Goal: Task Accomplishment & Management: Use online tool/utility

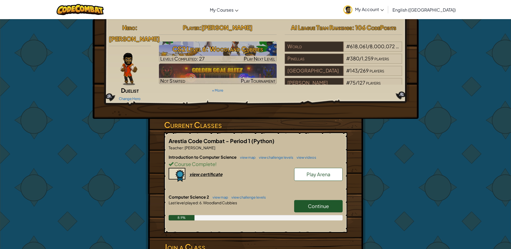
drag, startPoint x: 325, startPoint y: 197, endPoint x: 327, endPoint y: 200, distance: 4.0
click at [326, 203] on span "Continue" at bounding box center [318, 206] width 21 height 6
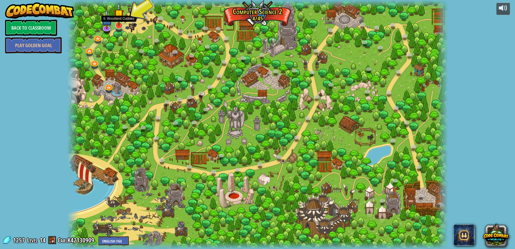
click at [121, 25] on img at bounding box center [119, 14] width 10 height 23
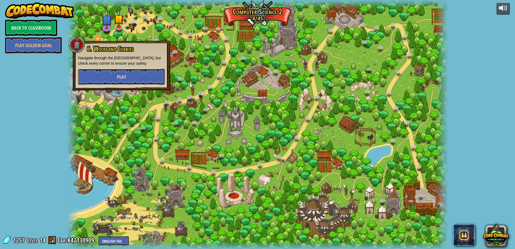
click at [122, 79] on span "Play" at bounding box center [121, 77] width 9 height 7
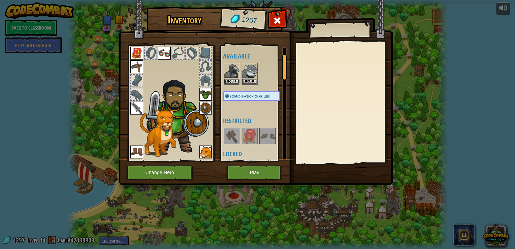
scroll to position [54, 0]
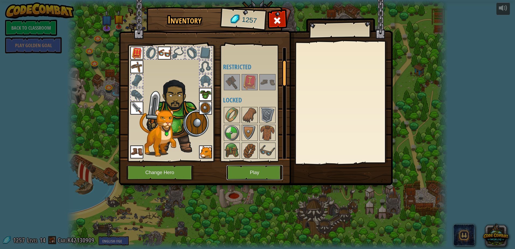
click at [249, 175] on button "Play" at bounding box center [255, 172] width 56 height 15
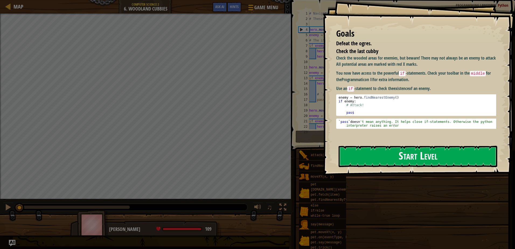
click at [370, 153] on button "Start Level" at bounding box center [418, 156] width 159 height 21
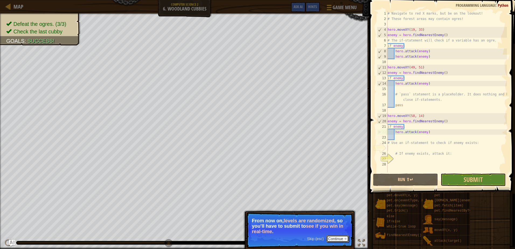
click at [338, 238] on button "Continue" at bounding box center [337, 238] width 22 height 7
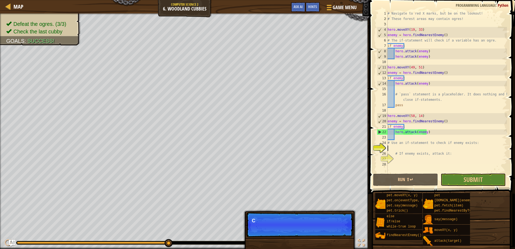
scroll to position [2, 0]
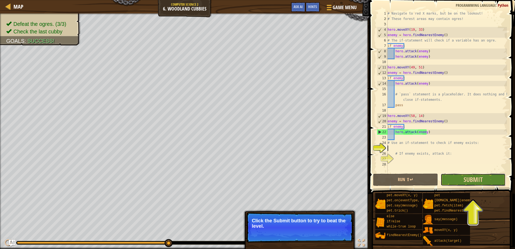
click at [459, 181] on button "Submit" at bounding box center [473, 179] width 65 height 12
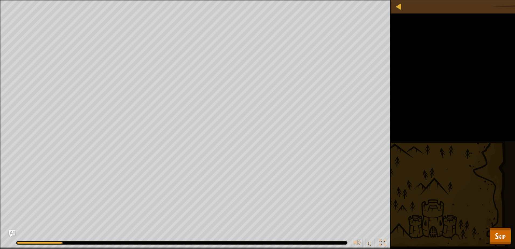
click at [261, 243] on div at bounding box center [181, 242] width 331 height 3
drag, startPoint x: 63, startPoint y: 241, endPoint x: 110, endPoint y: 238, distance: 47.3
click at [106, 241] on div "♫" at bounding box center [195, 241] width 391 height 16
click at [502, 237] on span "Skip" at bounding box center [500, 235] width 11 height 11
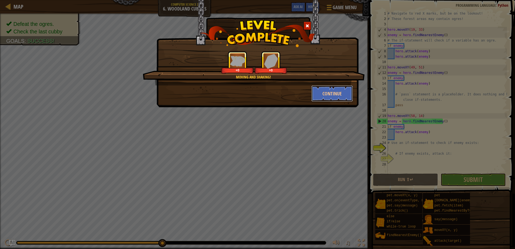
drag, startPoint x: 340, startPoint y: 97, endPoint x: 376, endPoint y: 143, distance: 58.5
click at [340, 97] on button "Continue" at bounding box center [332, 93] width 42 height 16
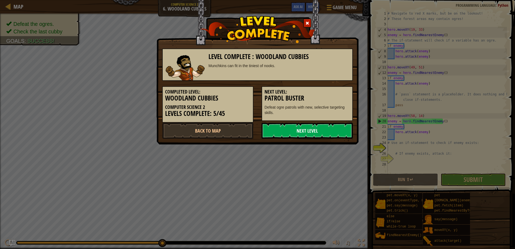
click at [309, 135] on link "Next Level" at bounding box center [307, 131] width 91 height 16
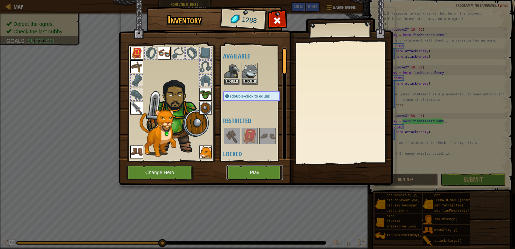
click at [260, 172] on button "Play" at bounding box center [255, 172] width 56 height 15
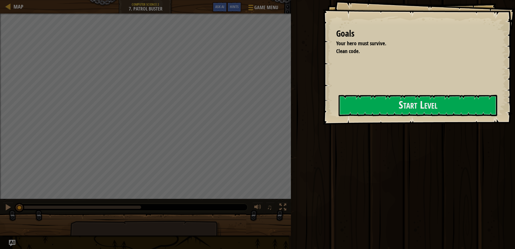
drag, startPoint x: 285, startPoint y: 128, endPoint x: 304, endPoint y: 118, distance: 21.2
click at [323, 124] on div "Goals Your hero must survive. Clean code. Start Level Error loading from server…" at bounding box center [419, 62] width 192 height 124
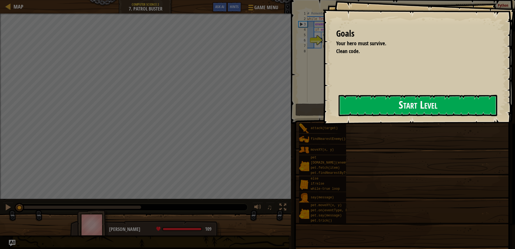
click at [381, 109] on button "Start Level" at bounding box center [418, 105] width 159 height 21
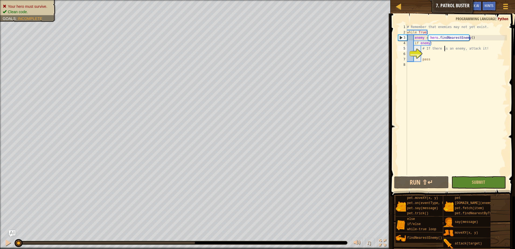
click at [444, 47] on div "# Remember that enemies may not yet exist. while True : enemy = hero . findNear…" at bounding box center [456, 105] width 101 height 162
type textarea "# If there is an enemy, attack it!"
drag, startPoint x: 482, startPoint y: 48, endPoint x: 416, endPoint y: 50, distance: 66.0
click at [416, 50] on div "# If there is an enemy, attack it! 1 2 3 4 5 6 7 8 # Remember that enemies may …" at bounding box center [452, 99] width 110 height 151
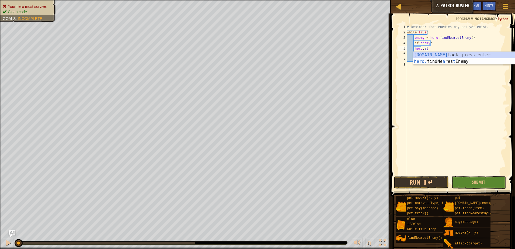
scroll to position [2, 1]
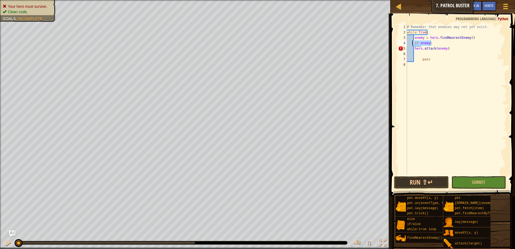
drag, startPoint x: 439, startPoint y: 41, endPoint x: 413, endPoint y: 42, distance: 26.2
click at [413, 42] on div "# Remember that enemies may not yet exist. while True : enemy = hero . findNear…" at bounding box center [456, 105] width 101 height 162
type textarea "if enemy:"
type textarea "enemy = hero.findNearestEnemy()"
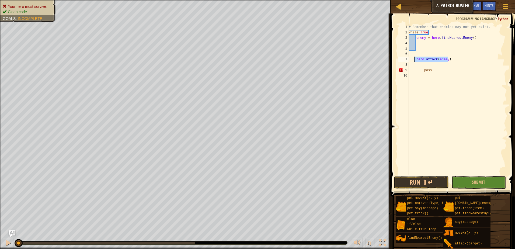
drag, startPoint x: 469, startPoint y: 57, endPoint x: 408, endPoint y: 60, distance: 60.9
click at [408, 60] on div "1 2 3 4 5 6 7 8 9 10 # Remember that enemies may not yet exist. while True : en…" at bounding box center [452, 99] width 110 height 151
type textarea "hero.attack(enemy)"
click at [417, 41] on div "# Remember that enemies may not yet exist. while True : enemy = hero . findNear…" at bounding box center [456, 105] width 101 height 162
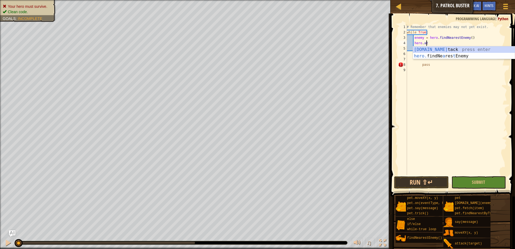
scroll to position [2, 1]
type textarea "hero.attack(enemy)"
drag, startPoint x: 421, startPoint y: 50, endPoint x: 427, endPoint y: 61, distance: 13.1
click at [421, 51] on div "# Remember that enemies may not yet exist. while True : enemy = hero . findNear…" at bounding box center [456, 105] width 101 height 162
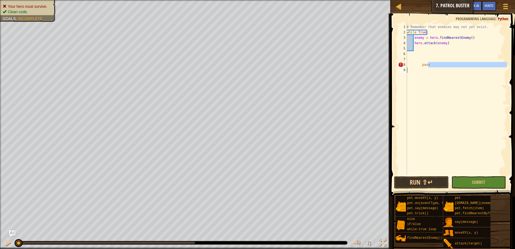
drag, startPoint x: 432, startPoint y: 65, endPoint x: 405, endPoint y: 68, distance: 27.7
click at [405, 68] on div "1 2 3 4 5 6 7 8 9 # Remember that enemies may not yet exist. while True : enemy…" at bounding box center [452, 99] width 110 height 151
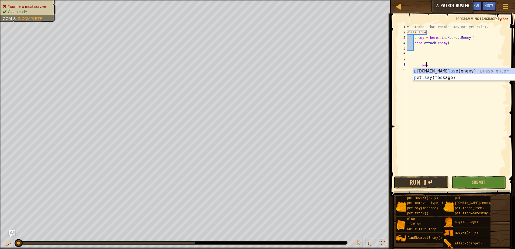
type textarea "p"
click at [419, 48] on div "# Remember that enemies may not yet exist. while True : enemy = hero . findNear…" at bounding box center [456, 105] width 101 height 162
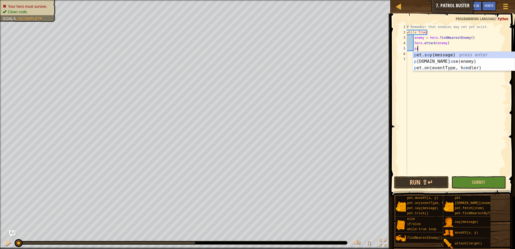
type textarea "pass"
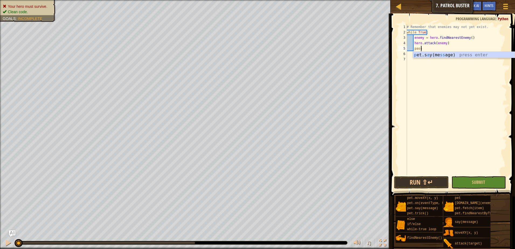
click at [467, 146] on div "# Remember that enemies may not yet exist. while True : enemy = hero . findNear…" at bounding box center [456, 105] width 101 height 162
click at [471, 178] on button "Submit" at bounding box center [478, 182] width 55 height 12
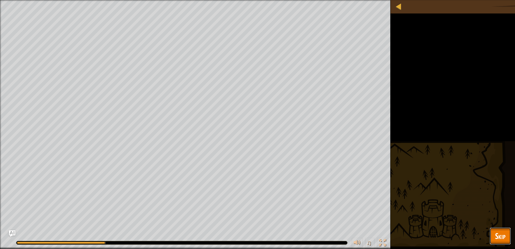
click at [497, 231] on span "Skip" at bounding box center [500, 235] width 11 height 11
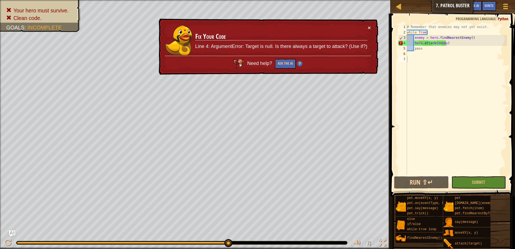
type textarea "while True:"
click at [435, 34] on div "# Remember that enemies may not yet exist. while True : enemy = hero . findNear…" at bounding box center [456, 105] width 101 height 162
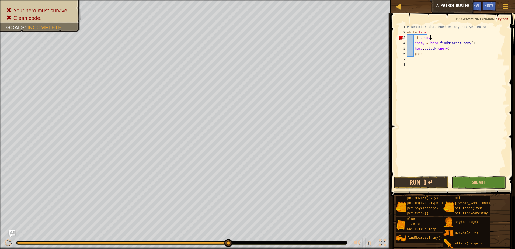
scroll to position [2, 2]
click at [429, 38] on div "# Remember that enemies may not yet exist. while True : if enemy : if / else en…" at bounding box center [456, 105] width 101 height 162
click at [430, 39] on div "# Remember that enemies may not yet exist. while True : if enemy : if / else en…" at bounding box center [456, 105] width 101 height 162
click at [429, 37] on div "# Remember that enemies may not yet exist. while True : if / else enemy = hero …" at bounding box center [456, 105] width 101 height 162
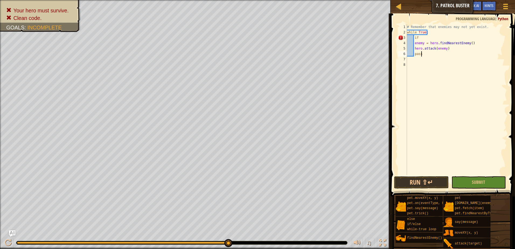
click at [435, 54] on div "# Remember that enemies may not yet exist. while True : if enemy = hero . findN…" at bounding box center [456, 105] width 101 height 162
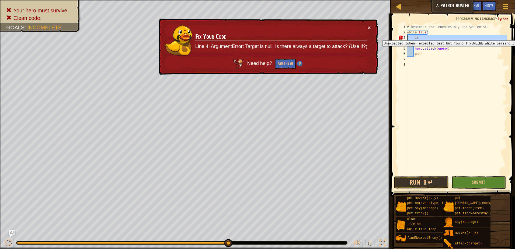
click at [401, 36] on div "3" at bounding box center [402, 37] width 9 height 5
click at [282, 61] on button "Ask the AI" at bounding box center [285, 64] width 21 height 10
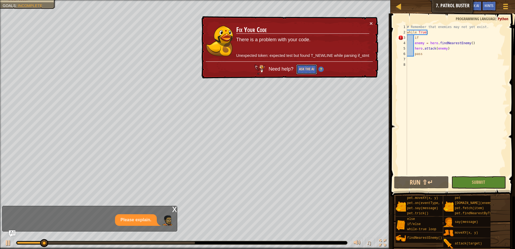
click at [300, 71] on button "Ask the AI" at bounding box center [306, 69] width 21 height 10
click at [307, 72] on button "Ask the AI" at bounding box center [306, 69] width 21 height 10
click at [308, 72] on button "Ask the AI" at bounding box center [306, 69] width 21 height 10
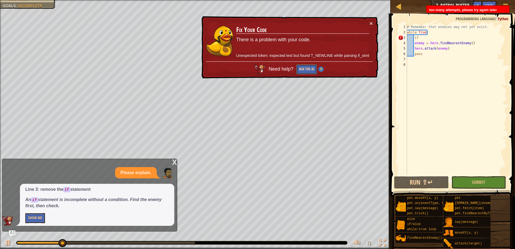
click at [308, 72] on button "Ask the AI" at bounding box center [306, 69] width 21 height 10
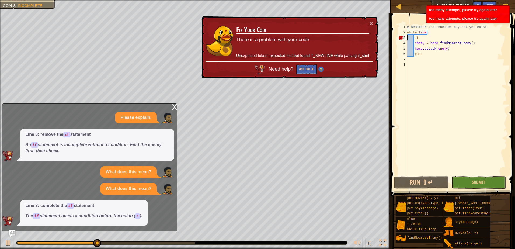
scroll to position [3, 0]
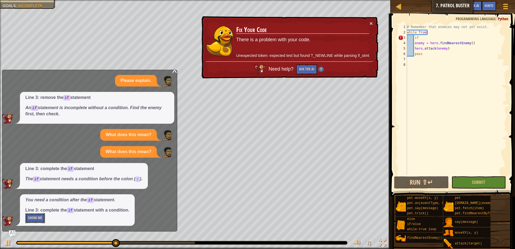
click at [38, 216] on button "Show Me" at bounding box center [35, 218] width 20 height 10
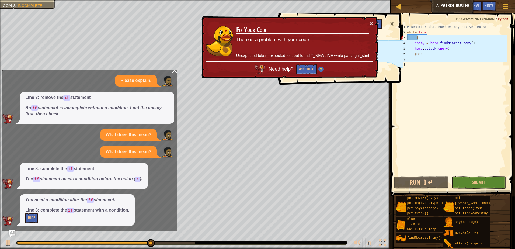
click at [371, 24] on button "×" at bounding box center [371, 23] width 3 height 6
click at [372, 24] on button "×" at bounding box center [372, 25] width 4 height 6
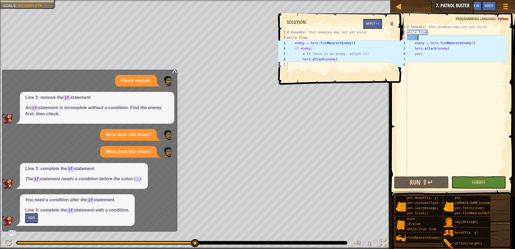
click at [430, 37] on div "# Remember that enemies may not yet exist. while True : if enemy = hero . findN…" at bounding box center [456, 105] width 101 height 162
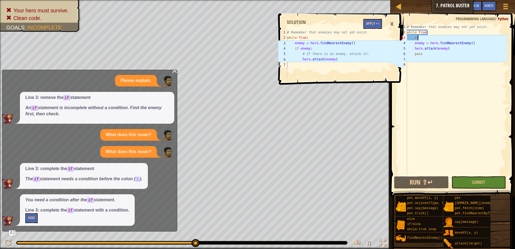
type textarea "i"
click at [436, 42] on div "# Remember that enemies may not yet exist. while True : enemy = hero . findNear…" at bounding box center [456, 105] width 101 height 162
type textarea "enemy = hero.findNearestEnemy()"
click at [467, 44] on div "# Remember that enemies may not yet exist. while True : enemy = hero . findNear…" at bounding box center [456, 105] width 101 height 162
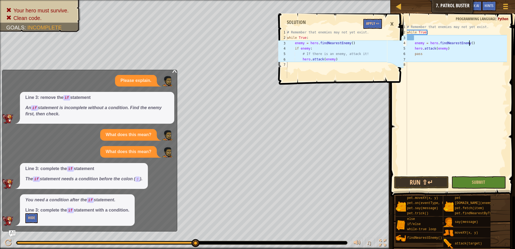
click at [472, 43] on div "# Remember that enemies may not yet exist. while True : enemy = hero . findNear…" at bounding box center [456, 105] width 101 height 162
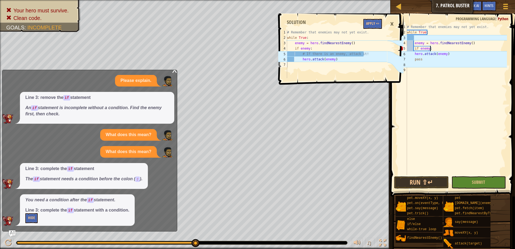
scroll to position [2, 2]
click at [430, 57] on div "# Remember that enemies may not yet exist. while True : enemy = hero . findNear…" at bounding box center [456, 105] width 101 height 162
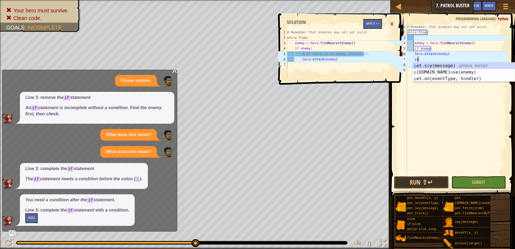
type textarea "p"
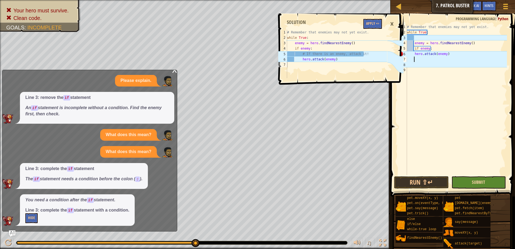
scroll to position [2, 0]
click at [472, 183] on button "Submit" at bounding box center [478, 182] width 55 height 12
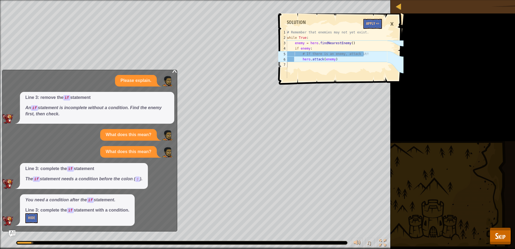
click at [394, 24] on div "×" at bounding box center [391, 24] width 9 height 12
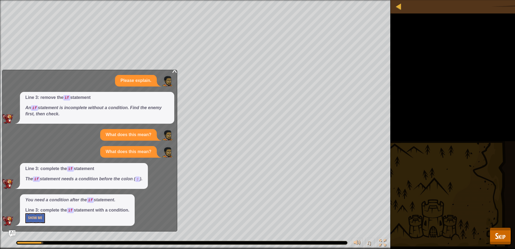
drag, startPoint x: 172, startPoint y: 71, endPoint x: 174, endPoint y: 72, distance: 2.9
click at [172, 72] on div "x Please explain. Line 3: remove the if statement An if statement is incomplete…" at bounding box center [89, 151] width 175 height 162
click at [174, 72] on div "x" at bounding box center [174, 69] width 5 height 5
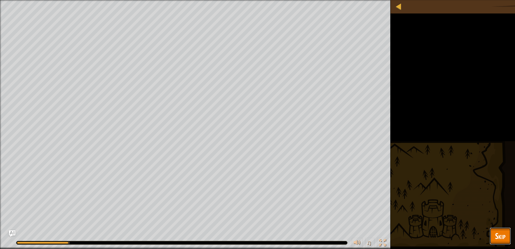
click at [502, 243] on button "Skip" at bounding box center [500, 235] width 21 height 17
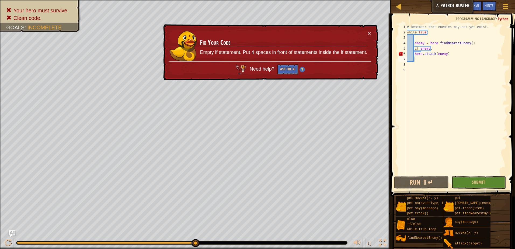
click at [415, 54] on div "# Remember that enemies may not yet exist. while True : enemy = hero . findNear…" at bounding box center [456, 105] width 101 height 162
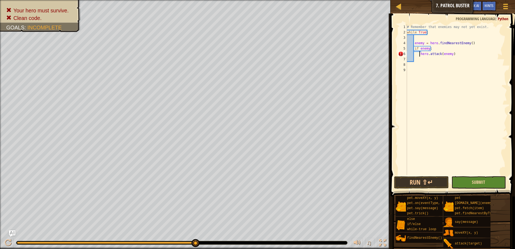
type textarea "hero.attack(enemy)"
click at [476, 181] on span "Submit" at bounding box center [478, 182] width 13 height 6
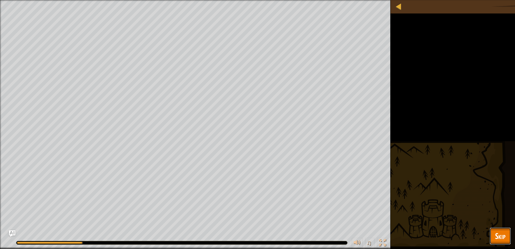
click at [507, 237] on button "Skip" at bounding box center [500, 235] width 21 height 17
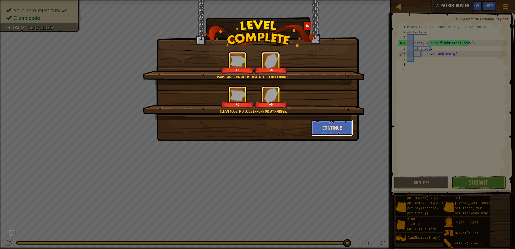
click at [316, 132] on button "Continue" at bounding box center [332, 128] width 42 height 16
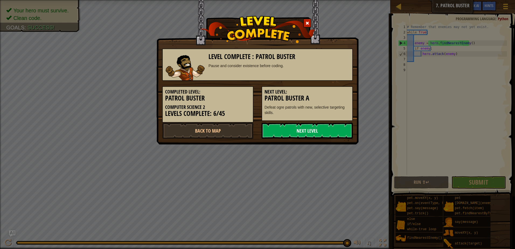
click at [317, 131] on link "Next Level" at bounding box center [307, 131] width 91 height 16
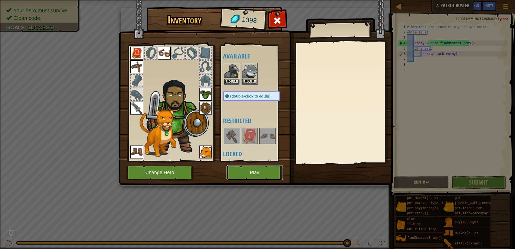
click at [267, 174] on button "Play" at bounding box center [255, 172] width 56 height 15
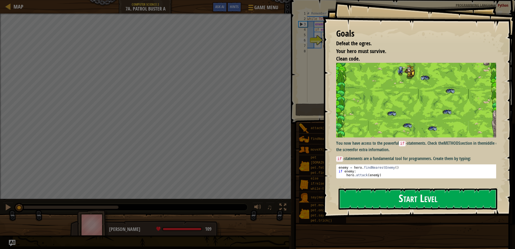
click at [413, 202] on button "Start Level" at bounding box center [418, 198] width 159 height 21
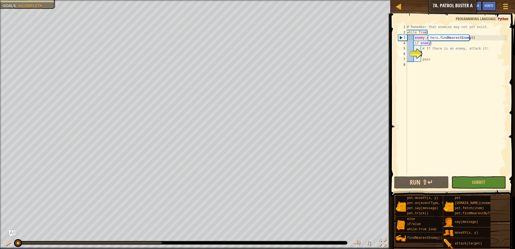
click at [434, 44] on div "# Remember that enemies may not yet exist. while True : enemy = hero . findNear…" at bounding box center [456, 105] width 101 height 162
click at [431, 45] on div "# Remember that enemies may not yet exist. while True : enemy = hero . findNear…" at bounding box center [456, 105] width 101 height 162
click at [407, 54] on div "6" at bounding box center [402, 53] width 9 height 5
click at [428, 58] on div "# Remember that enemies may not yet exist. while True : enemy = hero . findNear…" at bounding box center [456, 105] width 101 height 162
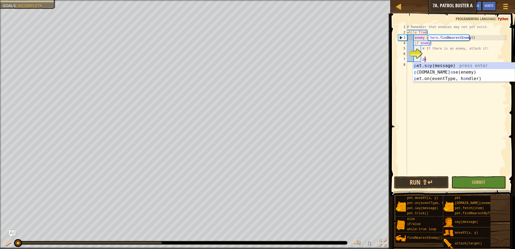
type textarea "p"
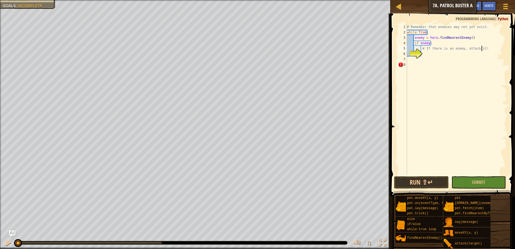
click at [482, 50] on div "# Remember that enemies may not yet exist. while True : enemy = hero . findNear…" at bounding box center [456, 105] width 101 height 162
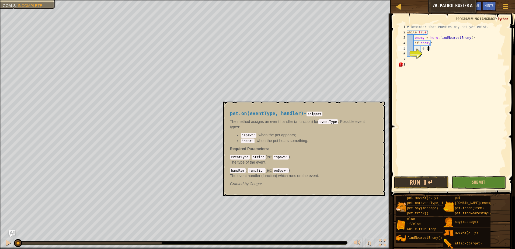
type textarea "#"
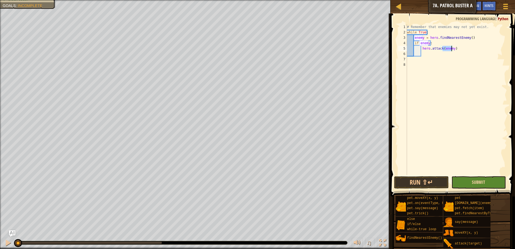
type textarea "hero.attack(enemy)"
click at [472, 180] on span "Submit" at bounding box center [478, 182] width 13 height 6
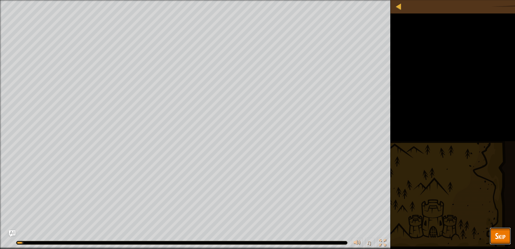
click at [508, 243] on button "Skip" at bounding box center [500, 235] width 21 height 17
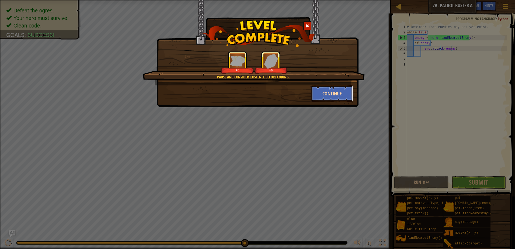
click at [345, 91] on button "Continue" at bounding box center [332, 93] width 42 height 16
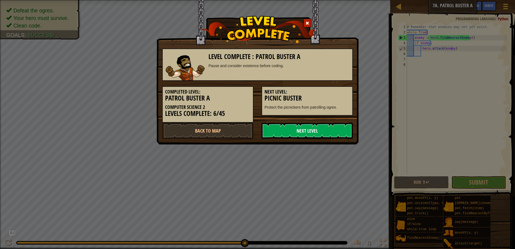
click at [322, 128] on link "Next Level" at bounding box center [307, 131] width 91 height 16
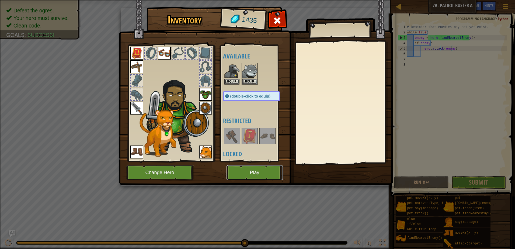
click at [259, 172] on button "Play" at bounding box center [255, 172] width 56 height 15
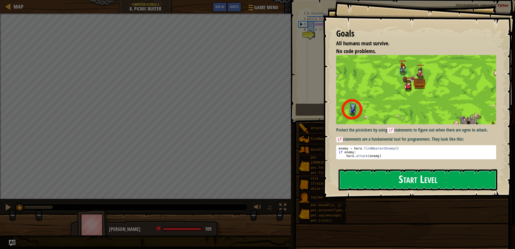
click at [475, 175] on button "Start Level" at bounding box center [418, 179] width 159 height 21
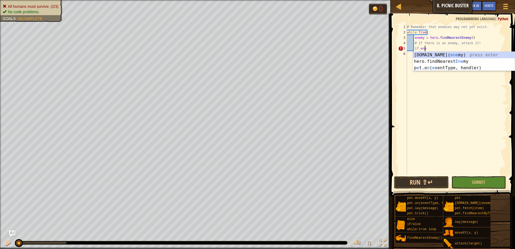
scroll to position [2, 1]
type textarea "if enemy:"
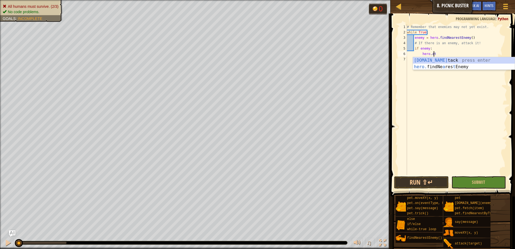
scroll to position [2, 2]
click at [454, 60] on div "hero.att ack press enter" at bounding box center [464, 66] width 102 height 19
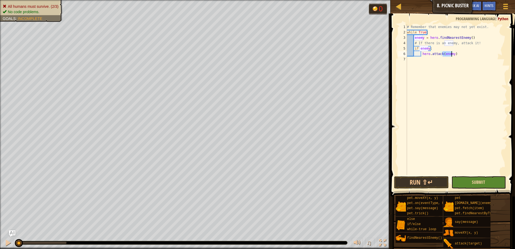
type textarea "hero.attack(enemy)"
click at [472, 183] on button "Submit" at bounding box center [478, 182] width 55 height 12
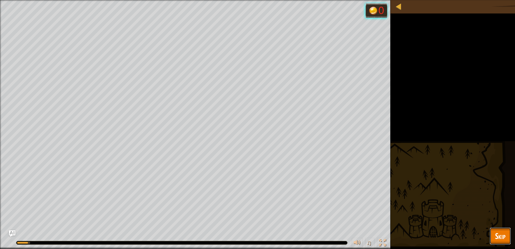
click at [504, 235] on span "Skip" at bounding box center [500, 235] width 11 height 11
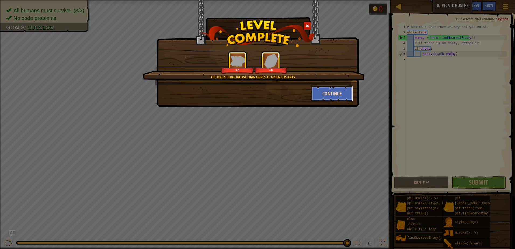
click at [321, 93] on button "Continue" at bounding box center [332, 93] width 42 height 16
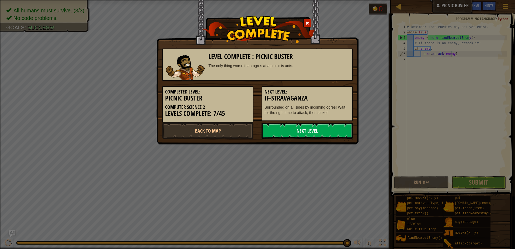
click at [317, 126] on link "Next Level" at bounding box center [307, 131] width 91 height 16
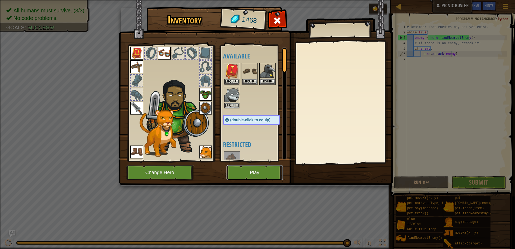
click at [267, 168] on button "Play" at bounding box center [255, 172] width 56 height 15
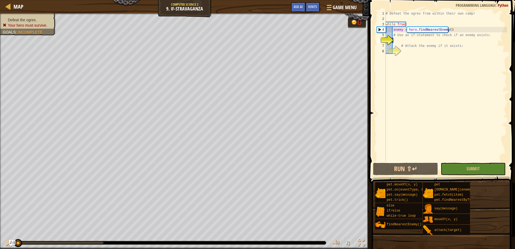
click at [396, 38] on div "# Defeat the ogres from within their own camp! while True : enemy = hero . find…" at bounding box center [446, 92] width 122 height 162
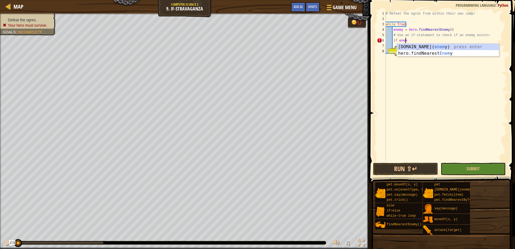
scroll to position [2, 2]
type textarea "if enemy:"
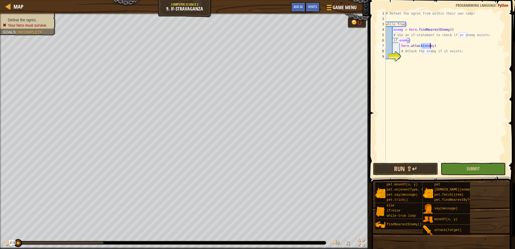
type textarea "hero.attack(enemy)"
click at [479, 172] on button "Submit" at bounding box center [473, 169] width 65 height 12
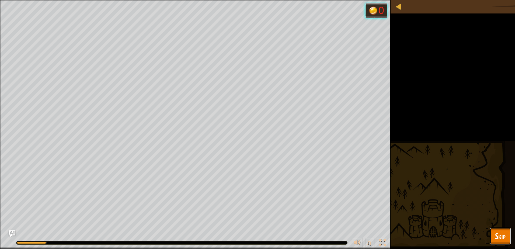
click at [507, 235] on button "Skip" at bounding box center [500, 235] width 21 height 17
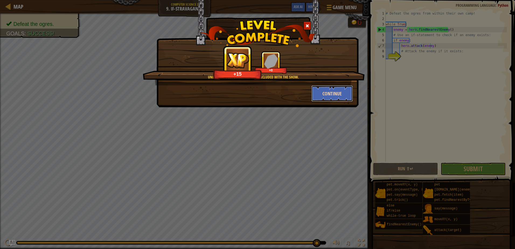
click at [327, 90] on button "Continue" at bounding box center [332, 93] width 42 height 16
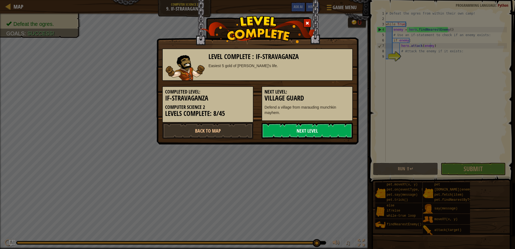
click at [311, 125] on link "Next Level" at bounding box center [307, 131] width 91 height 16
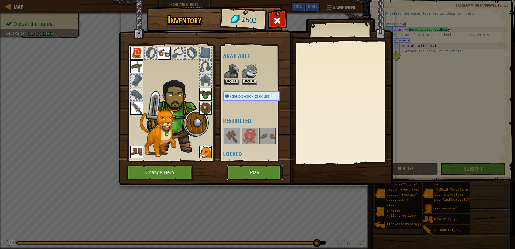
click at [236, 168] on button "Play" at bounding box center [255, 172] width 56 height 15
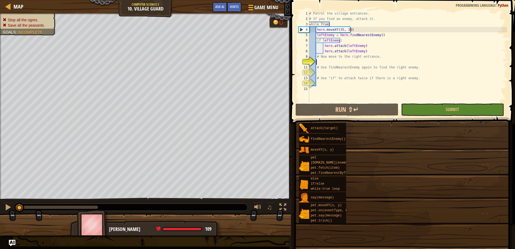
drag, startPoint x: 350, startPoint y: 109, endPoint x: 351, endPoint y: 144, distance: 35.3
click at [351, 144] on div "Goals Stop all the ogres. Save all the peasants. Patrol the village's entry poi…" at bounding box center [257, 124] width 515 height 249
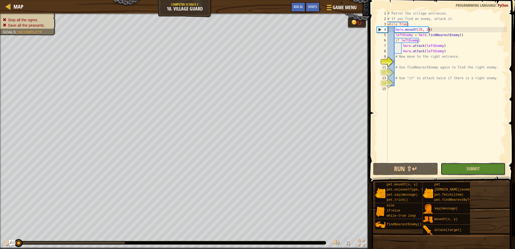
click at [463, 166] on button "Submit" at bounding box center [473, 169] width 65 height 12
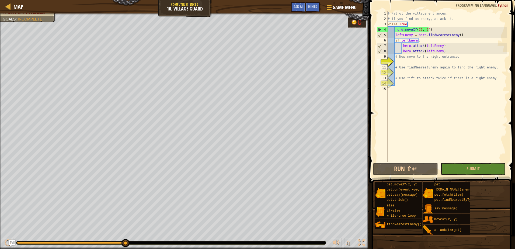
click at [401, 61] on div "# Patrol the village entrances. # If you find an enemy, attack it. while True :…" at bounding box center [446, 92] width 120 height 162
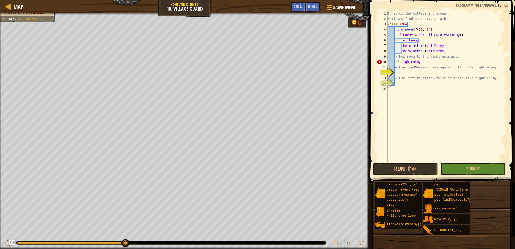
type textarea "if rightEnemy:"
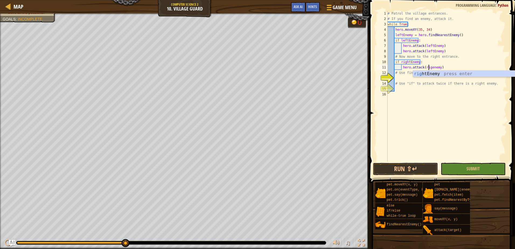
scroll to position [2, 4]
click at [432, 72] on div "right Enemy press enter" at bounding box center [464, 80] width 102 height 19
type textarea "hero.attack(rightEnemy)"
click at [448, 67] on div "# Patrol the village entrances. # If you find an enemy, attack it. while True :…" at bounding box center [446, 92] width 120 height 162
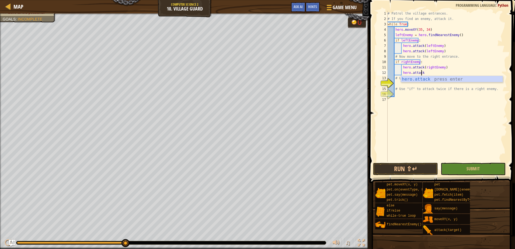
type textarea "hero.attack."
type textarea "hero.attack(rightEnemy)"
click at [393, 106] on div "# Patrol the village entrances. # If you find an enemy, attack it. while True :…" at bounding box center [446, 92] width 120 height 162
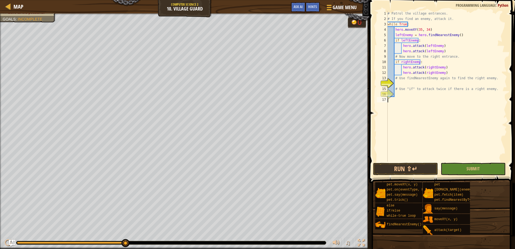
scroll to position [2, 0]
click at [456, 59] on div "# Patrol the village entrances. # If you find an enemy, attack it. while True :…" at bounding box center [446, 92] width 120 height 162
click at [457, 57] on div "# Patrol the village entrances. # If you find an enemy, attack it. while True :…" at bounding box center [446, 92] width 120 height 162
type textarea "# Now move to the right entrance."
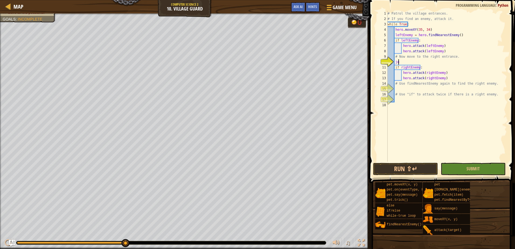
type textarea "j"
type textarea "hero.moveXY(60, 31)"
click at [438, 62] on div "# Patrol the village entrances. # If you find an enemy, attack it. while True :…" at bounding box center [446, 92] width 120 height 162
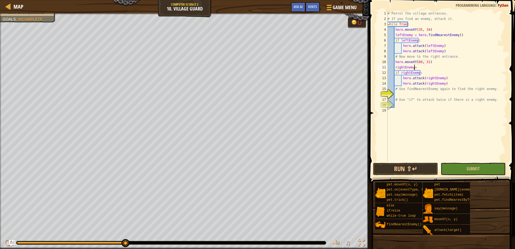
scroll to position [2, 2]
type textarea "rightEnemy = hero.find"
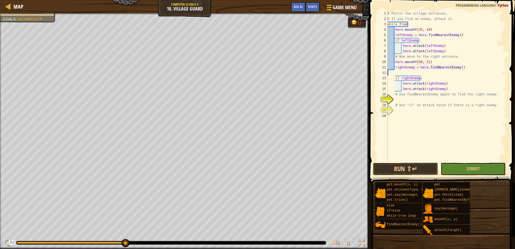
scroll to position [2, 0]
type textarea "rightEnemy = hero.findNearestEnemy()"
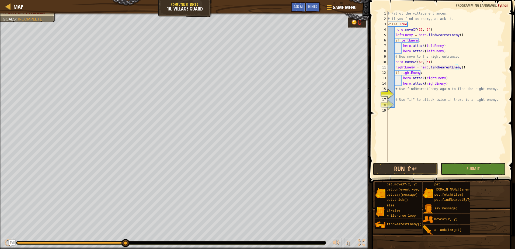
click at [423, 95] on div "# Patrol the village entrances. # If you find an enemy, attack it. while True :…" at bounding box center [446, 92] width 120 height 162
click at [473, 165] on button "Submit" at bounding box center [473, 169] width 65 height 12
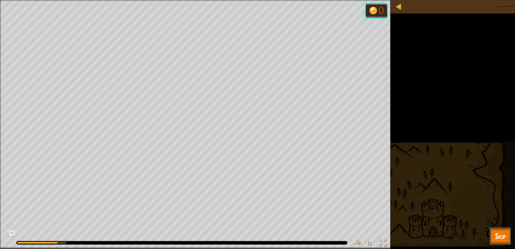
click at [500, 229] on button "Skip" at bounding box center [500, 235] width 21 height 17
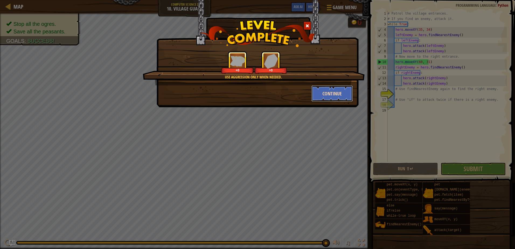
click at [323, 90] on button "Continue" at bounding box center [332, 93] width 42 height 16
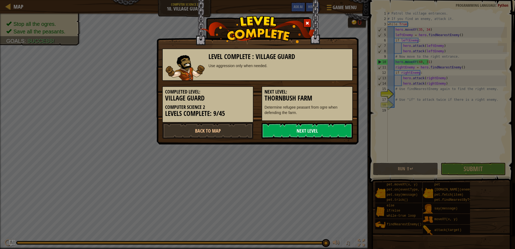
click at [288, 126] on link "Next Level" at bounding box center [307, 131] width 91 height 16
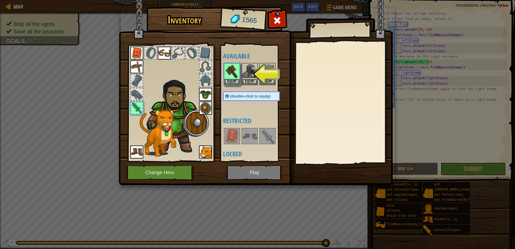
click at [261, 175] on img at bounding box center [256, 88] width 274 height 196
click at [232, 83] on button "Equip" at bounding box center [231, 82] width 15 height 6
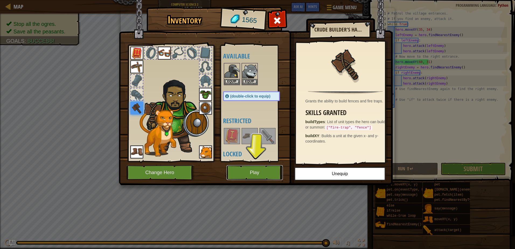
click at [270, 171] on button "Play" at bounding box center [255, 172] width 56 height 15
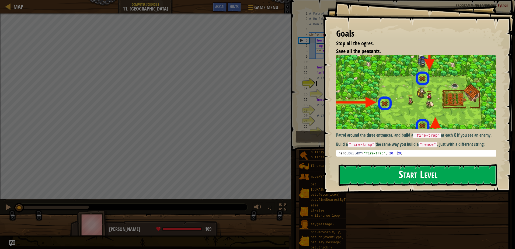
click at [395, 169] on button "Start Level" at bounding box center [418, 174] width 159 height 21
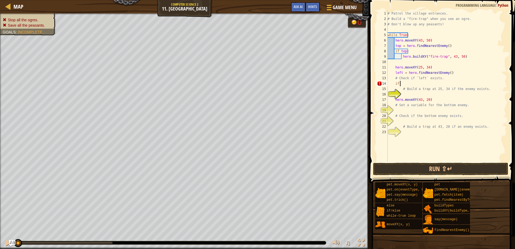
scroll to position [2, 1]
type textarea "if left:"
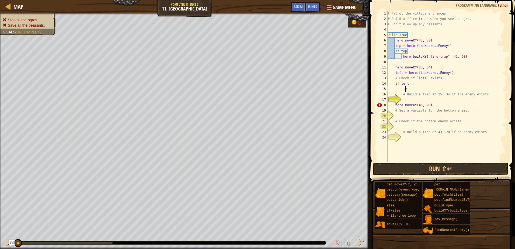
type textarea ";"
type textarea "k"
type textarea "left = hero.find"
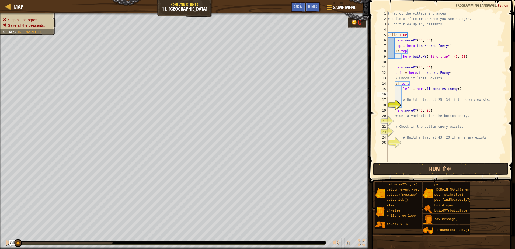
scroll to position [2, 1]
type textarea "i"
drag, startPoint x: 470, startPoint y: 93, endPoint x: 427, endPoint y: 95, distance: 42.9
click at [427, 95] on div "# Patrol the village entrances. # Build a "fire-trap" when you see an ogre. # D…" at bounding box center [446, 92] width 120 height 162
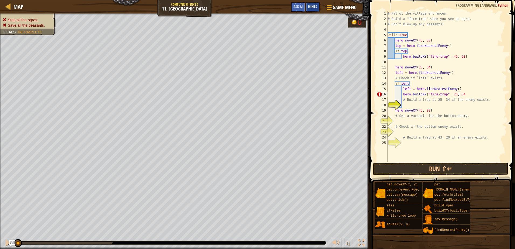
scroll to position [2, 6]
click at [451, 109] on div "# Patrol the village entrances. # Build a "fire-trap" when you see an ogre. # D…" at bounding box center [446, 92] width 120 height 162
type textarea "hero.moveXY(43, 20)"
click at [432, 106] on div "# Patrol the village entrances. # Build a "fire-trap" when you see an ogre. # D…" at bounding box center [446, 92] width 120 height 162
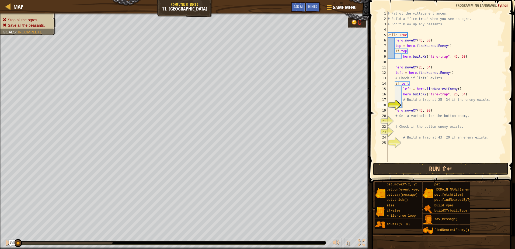
click at [416, 107] on div "# Patrol the village entrances. # Build a "fire-trap" when you see an ogre. # D…" at bounding box center [446, 92] width 120 height 162
click at [395, 112] on div "# Patrol the village entrances. # Build a "fire-trap" when you see an ogre. # D…" at bounding box center [446, 92] width 120 height 162
type textarea "hero.moveXY(43, 20)"
click at [412, 103] on div "# Patrol the village entrances. # Build a "fire-trap" when you see an ogre. # D…" at bounding box center [446, 92] width 120 height 162
click at [436, 112] on div "# Patrol the village entrances. # Build a "fire-trap" when you see an ogre. # D…" at bounding box center [446, 92] width 120 height 162
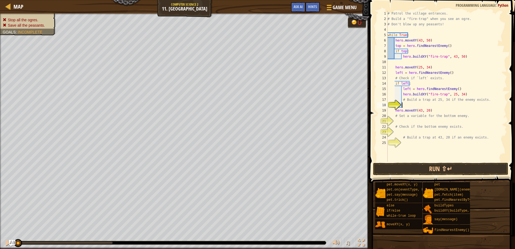
type textarea "hero.moveXY(43, 20)"
click at [399, 120] on div "# Patrol the village entrances. # Build a "fire-trap" when you see an ogre. # D…" at bounding box center [446, 92] width 120 height 162
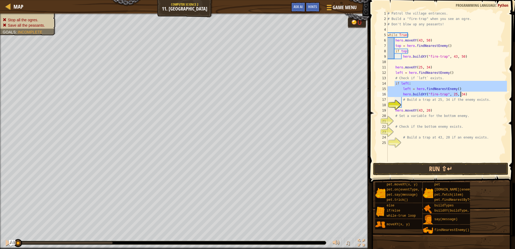
drag, startPoint x: 394, startPoint y: 84, endPoint x: 464, endPoint y: 94, distance: 70.2
click at [464, 94] on div "# Patrol the village entrances. # Build a "fire-trap" when you see an ogre. # D…" at bounding box center [446, 92] width 120 height 162
type textarea "left = hero.findNearestEnemy() hero.buildXY("fire-trap", 25, 34)"
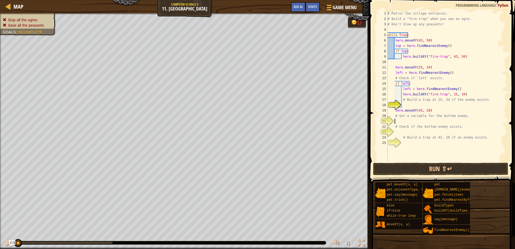
click at [399, 119] on div "# Patrol the village entrances. # Build a "fire-trap" when you see an ogre. # D…" at bounding box center [446, 92] width 120 height 162
click at [399, 120] on div "# Patrol the village entrances. # Build a "fire-trap" when you see an ogre. # D…" at bounding box center [446, 92] width 120 height 162
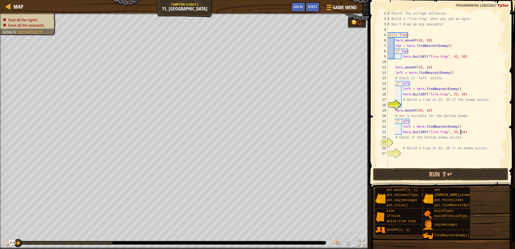
click at [408, 122] on div "# Patrol the village entrances. # Build a "fire-trap" when you see an ogre. # D…" at bounding box center [446, 94] width 120 height 167
click at [406, 121] on div "# Patrol the village entrances. # Build a "fire-trap" when you see an ogre. # D…" at bounding box center [446, 94] width 120 height 167
click at [424, 130] on div "# Patrol the village entrances. # Build a "fire-trap" when you see an ogre. # D…" at bounding box center [446, 94] width 120 height 167
click at [409, 126] on div "# Patrol the village entrances. # Build a "fire-trap" when you see an ogre. # D…" at bounding box center [446, 94] width 120 height 167
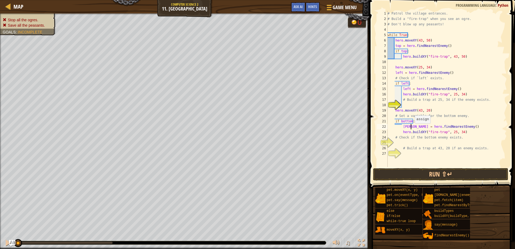
scroll to position [2, 2]
click at [398, 132] on div "# Patrol the village entrances. # Build a "fire-trap" when you see an ogre. # D…" at bounding box center [446, 94] width 120 height 167
click at [417, 128] on div "# Patrol the village entrances. # Build a "fire-trap" when you see an ogre. # D…" at bounding box center [446, 94] width 120 height 167
click at [416, 124] on div "# Patrol the village entrances. # Build a "fire-trap" when you see an ogre. # D…" at bounding box center [446, 94] width 120 height 167
click at [402, 125] on div "# Patrol the village entrances. # Build a "fire-trap" when you see an ogre. # D…" at bounding box center [446, 94] width 120 height 167
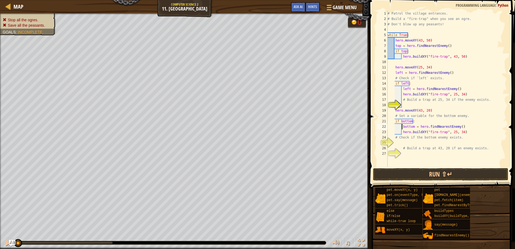
click at [452, 133] on div "# Patrol the village entrances. # Build a "fire-trap" when you see an ogre. # D…" at bounding box center [446, 94] width 120 height 167
click at [452, 172] on button "Run ⇧↵" at bounding box center [440, 174] width 135 height 12
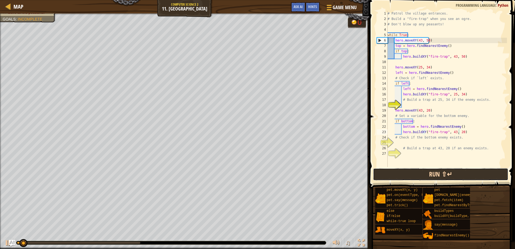
click at [441, 177] on button "Run ⇧↵" at bounding box center [440, 174] width 135 height 12
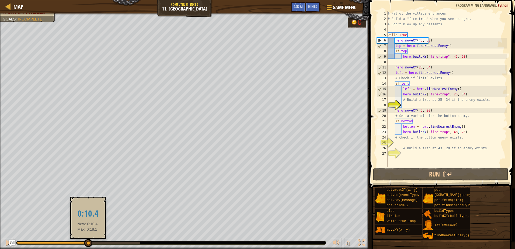
drag, startPoint x: 141, startPoint y: 240, endPoint x: 86, endPoint y: 249, distance: 56.0
click at [86, 0] on html "Map Computer Science 2 11. Thornbush Farm Game Menu Done Hints Ask AI 1 ההההההה…" at bounding box center [257, 0] width 515 height 0
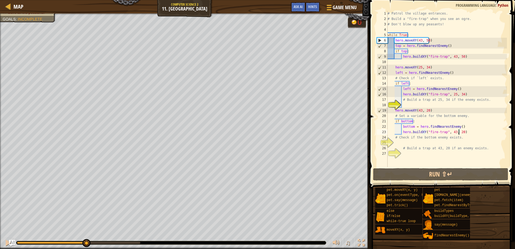
click at [409, 122] on div "# Patrol the village entrances. # Build a "fire-trap" when you see an ogre. # D…" at bounding box center [446, 94] width 120 height 167
click at [410, 122] on div "# Patrol the village entrances. # Build a "fire-trap" when you see an ogre. # D…" at bounding box center [446, 94] width 120 height 167
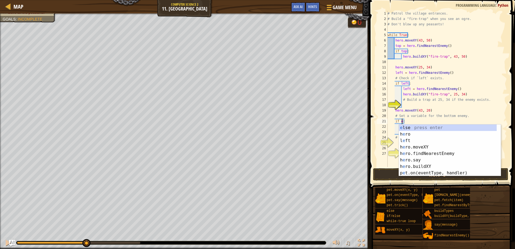
scroll to position [2, 1]
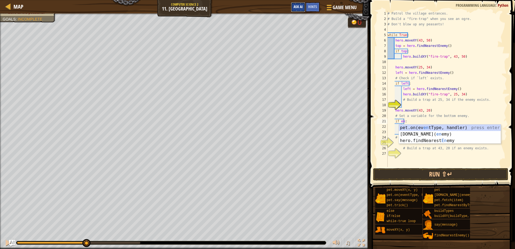
click at [295, 6] on span "Ask AI" at bounding box center [298, 6] width 9 height 5
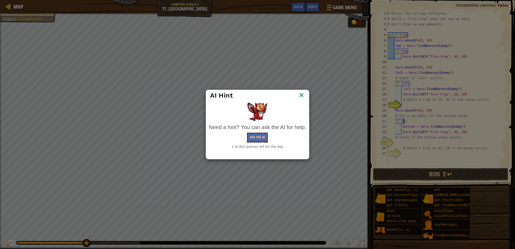
click at [301, 97] on img at bounding box center [301, 95] width 7 height 8
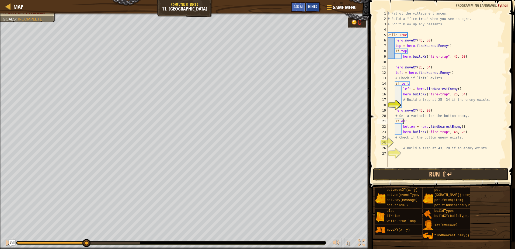
click at [315, 8] on span "Hints" at bounding box center [312, 6] width 9 height 5
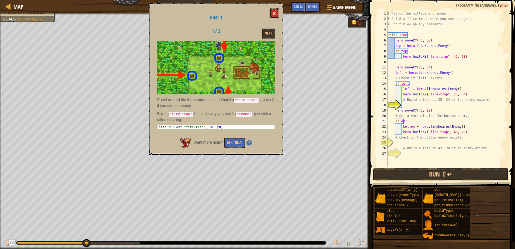
click at [273, 12] on span at bounding box center [274, 14] width 4 height 4
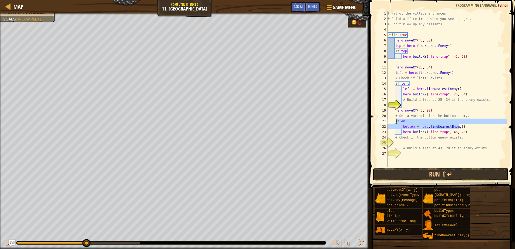
drag, startPoint x: 459, startPoint y: 127, endPoint x: 396, endPoint y: 121, distance: 62.8
click at [396, 121] on div "# Patrol the village entrances. # Build a "fire-trap" when you see an ogre. # D…" at bounding box center [446, 94] width 120 height 167
type textarea "i"
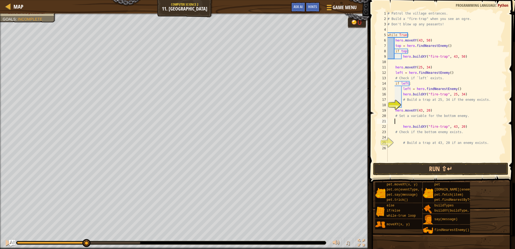
scroll to position [2, 0]
click at [399, 121] on div "# Patrol the village entrances. # Build a "fire-trap" when you see an ogre. # D…" at bounding box center [446, 92] width 120 height 162
click at [401, 121] on div "# Patrol the village entrances. # Build a "fire-trap" when you see an ogre. # D…" at bounding box center [446, 92] width 120 height 162
click at [442, 168] on button "Run ⇧↵" at bounding box center [440, 169] width 135 height 12
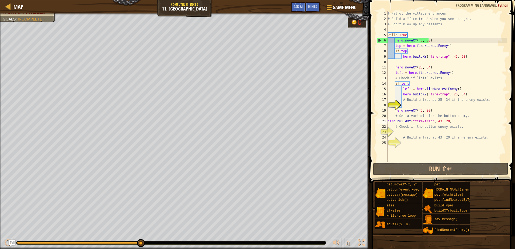
click at [50, 29] on div "Stop all the ogres. Save all the peasants. Goals : Incomplete" at bounding box center [184, 130] width 369 height 235
type textarea "hero.buildXY("fire-trap", 43, 50)"
click at [467, 56] on div "# Patrol the village entrances. # Build a "fire-trap" when you see an ogre. # D…" at bounding box center [446, 92] width 120 height 162
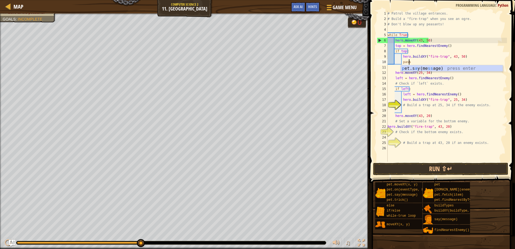
scroll to position [2, 2]
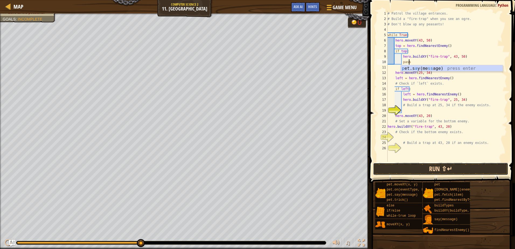
click at [420, 165] on button "Run ⇧↵" at bounding box center [440, 169] width 135 height 12
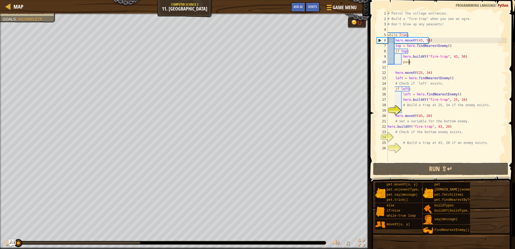
drag, startPoint x: 140, startPoint y: 241, endPoint x: 11, endPoint y: 244, distance: 129.0
click at [11, 244] on div "Map Computer Science 2 11. Thornbush Farm Game Menu Done Hints Ask AI 1 ההההההה…" at bounding box center [257, 124] width 515 height 249
click at [379, 38] on div "6" at bounding box center [382, 40] width 11 height 5
click at [415, 63] on div "# Patrol the village entrances. # Build a "fire-trap" when you see an ogre. # D…" at bounding box center [446, 92] width 120 height 162
click at [301, 7] on span "Ask AI" at bounding box center [298, 6] width 9 height 5
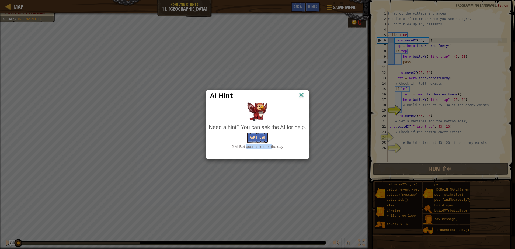
click at [264, 138] on div "Need a hint? You can ask the AI for help. Ask the AI 2 AI Bot queries left for …" at bounding box center [257, 136] width 97 height 26
click at [264, 140] on button "Ask the AI" at bounding box center [257, 138] width 21 height 10
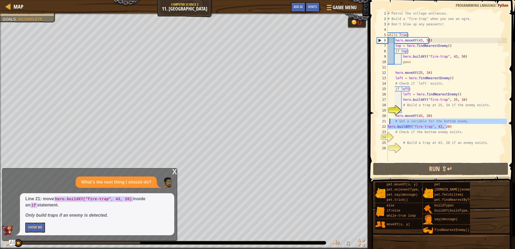
drag, startPoint x: 450, startPoint y: 126, endPoint x: 387, endPoint y: 122, distance: 62.9
click at [388, 122] on div "# Patrol the village entrances. # Build a "fire-trap" when you see an ogre. # D…" at bounding box center [446, 92] width 120 height 162
type textarea "\"
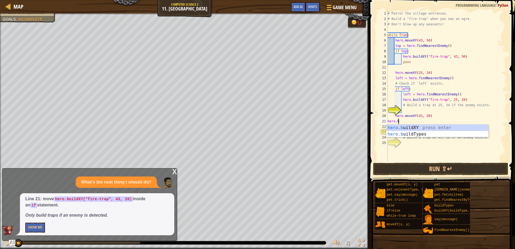
scroll to position [2, 1]
click at [433, 115] on div "# Patrol the village entrances. # Build a "fire-trap" when you see an ogre. # D…" at bounding box center [446, 92] width 120 height 162
type textarea "hero.moveXY(43, 20)"
click at [450, 99] on div "# Patrol the village entrances. # Build a "fire-trap" when you see an ogre. # D…" at bounding box center [446, 92] width 120 height 162
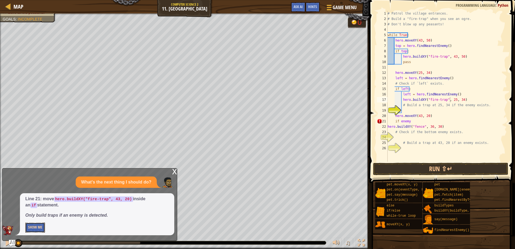
click at [38, 228] on button "Show Me" at bounding box center [35, 227] width 20 height 10
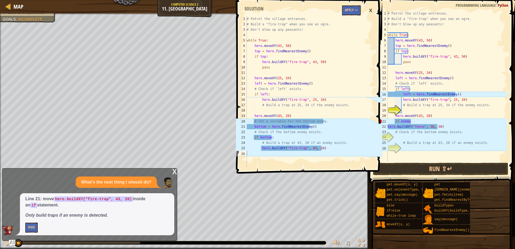
click at [416, 122] on div "# Patrol the village entrances. # Build a "fire-trap" when you see an ogre. # D…" at bounding box center [446, 92] width 120 height 162
type textarea "i"
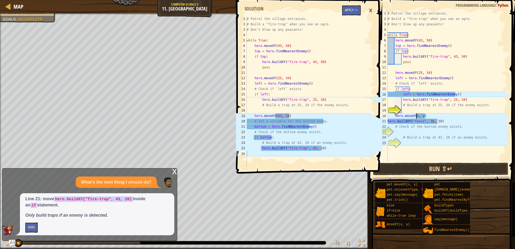
scroll to position [2, 3]
type textarea "hero.moveXY(43, 20)"
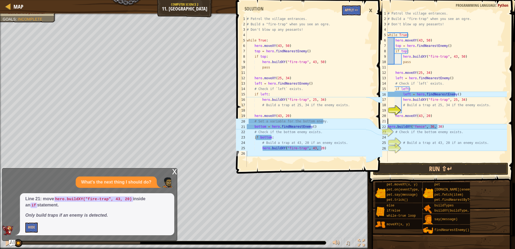
scroll to position [2, 0]
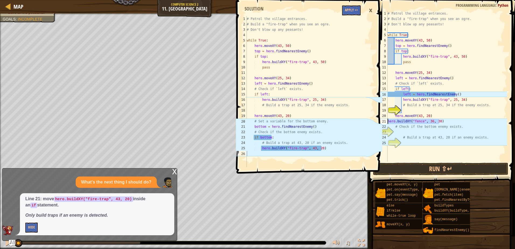
drag, startPoint x: 445, startPoint y: 122, endPoint x: 382, endPoint y: 122, distance: 62.8
click at [382, 122] on div "Map Computer Science 2 11. Thornbush Farm Game Menu Done Hints Ask AI 1 2 3 4 5…" at bounding box center [257, 124] width 515 height 249
type textarea "hero.buildXY("fence", 36, 30)"
type textarea "b"
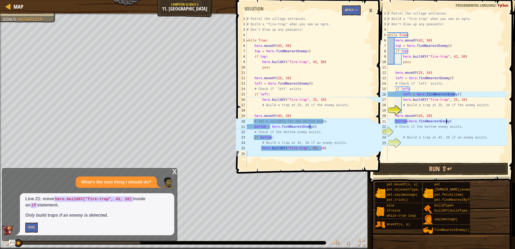
type textarea "bottom=hero.findNearestEnemy()"
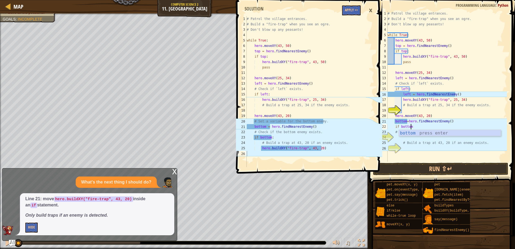
type textarea "if bottom:"
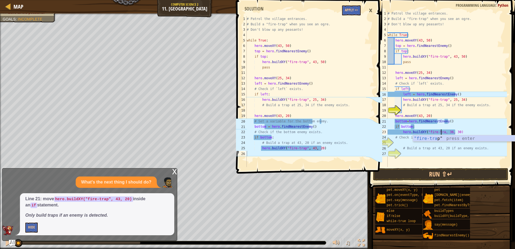
scroll to position [2, 5]
click at [451, 131] on div "# Patrol the village entrances. # Build a "fire-trap" when you see an ogre. # D…" at bounding box center [446, 94] width 120 height 167
click at [458, 131] on div "# Patrol the village entrances. # Build a "fire-trap" when you see an ogre. # D…" at bounding box center [446, 94] width 120 height 167
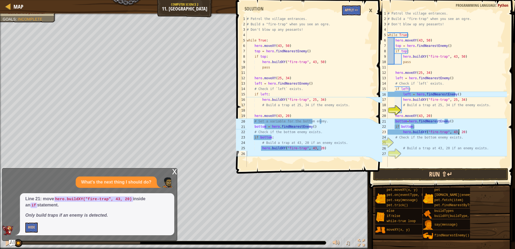
type textarea "hero.buildXY("fire-trap", 43, 20)"
click at [435, 170] on button "Run ⇧↵" at bounding box center [440, 174] width 135 height 12
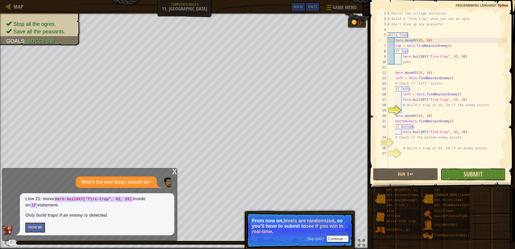
click at [471, 172] on span "Submit" at bounding box center [473, 174] width 19 height 9
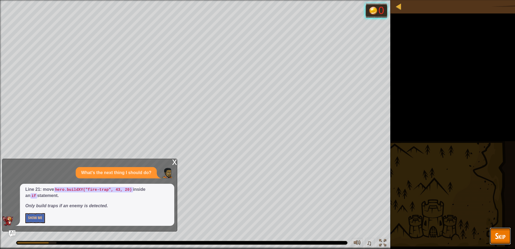
click at [492, 233] on button "Skip" at bounding box center [500, 235] width 21 height 17
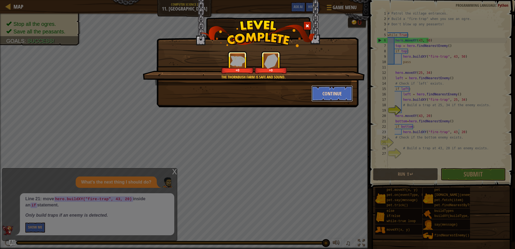
click at [330, 90] on button "Continue" at bounding box center [332, 93] width 42 height 16
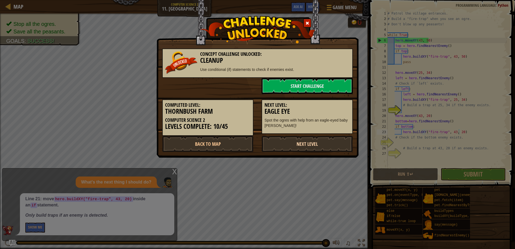
click at [309, 146] on link "Next Level" at bounding box center [307, 144] width 91 height 16
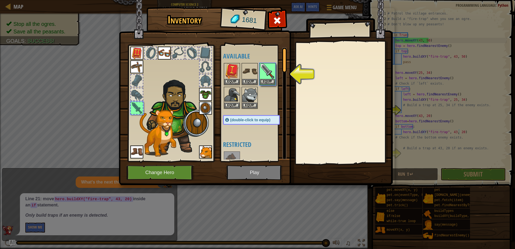
click at [249, 169] on img at bounding box center [256, 88] width 274 height 196
click at [269, 81] on button "Equip" at bounding box center [267, 82] width 15 height 6
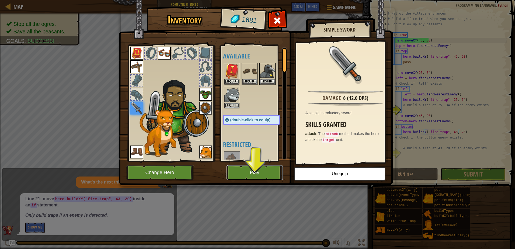
click at [267, 172] on button "Play" at bounding box center [255, 172] width 56 height 15
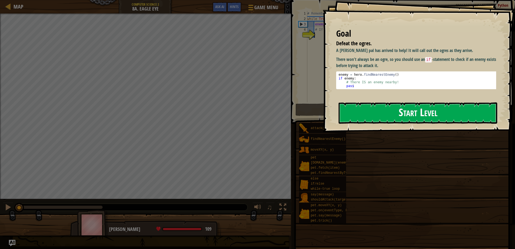
click at [383, 113] on button "Start Level" at bounding box center [418, 112] width 159 height 21
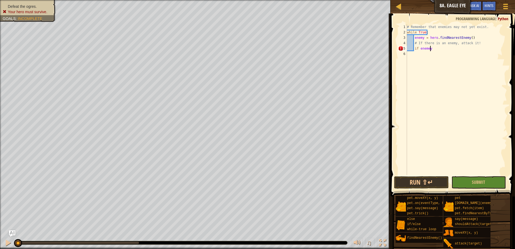
scroll to position [2, 2]
type textarea "if enemey:"
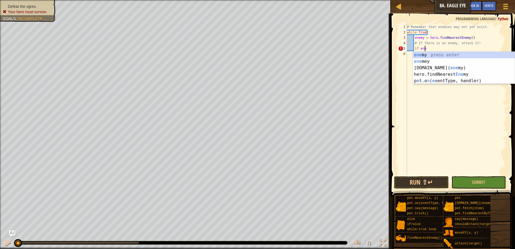
scroll to position [2, 1]
type textarea "if enemy:"
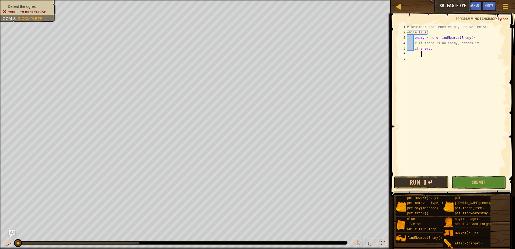
scroll to position [2, 1]
type textarea "A"
type textarea "e"
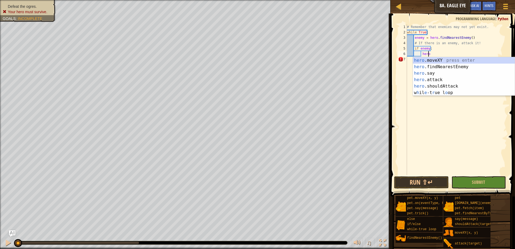
scroll to position [2, 2]
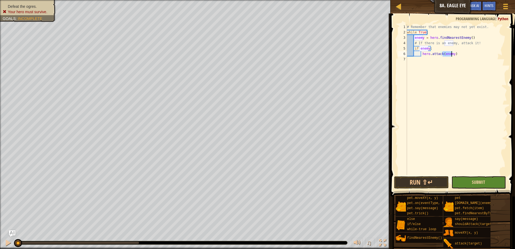
type textarea "hero.attack(enemy)"
click at [479, 184] on span "Submit" at bounding box center [478, 182] width 13 height 6
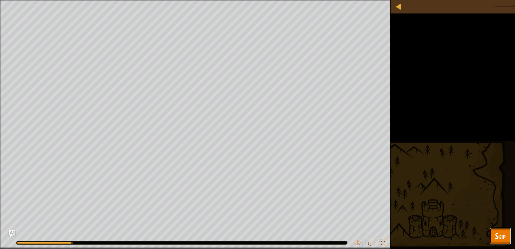
click at [503, 240] on span "Skip" at bounding box center [500, 235] width 11 height 11
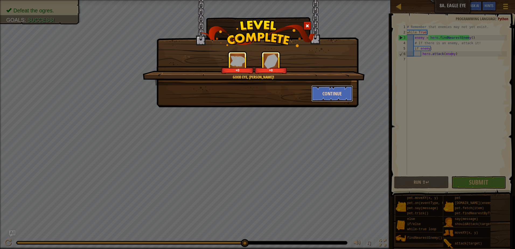
click at [329, 90] on button "Continue" at bounding box center [332, 93] width 42 height 16
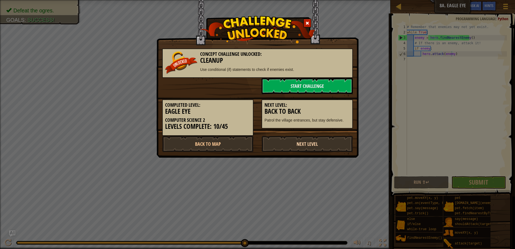
click at [316, 144] on link "Next Level" at bounding box center [307, 144] width 91 height 16
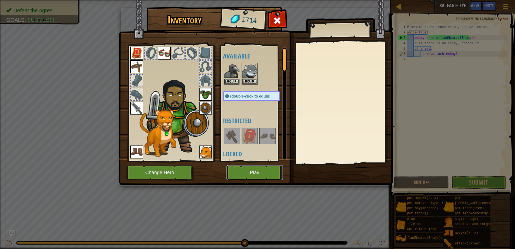
click at [251, 175] on button "Play" at bounding box center [255, 172] width 56 height 15
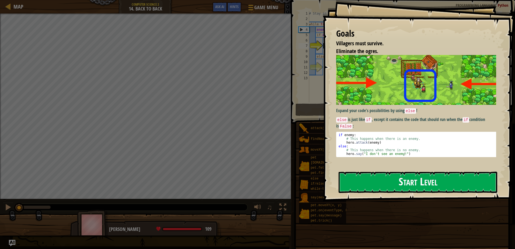
click at [463, 190] on button "Start Level" at bounding box center [418, 182] width 159 height 21
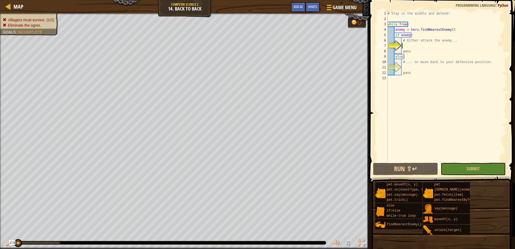
type textarea "d"
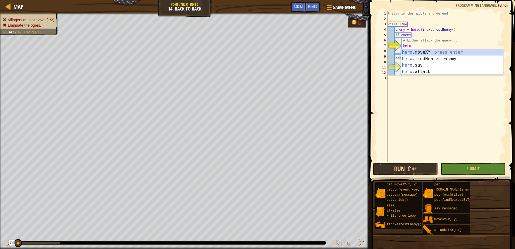
scroll to position [2, 2]
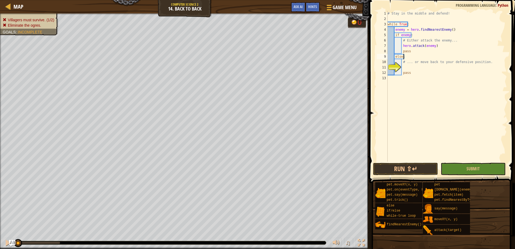
click at [411, 56] on div "# Stay in the middle and defend! while True : enemy = hero . findNearestEnemy (…" at bounding box center [446, 92] width 120 height 162
type textarea "else:"
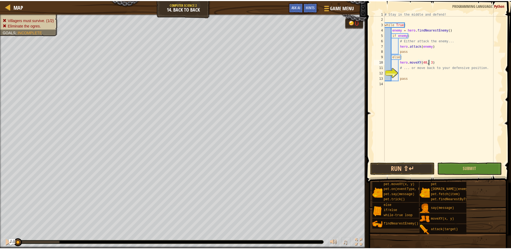
scroll to position [2, 4]
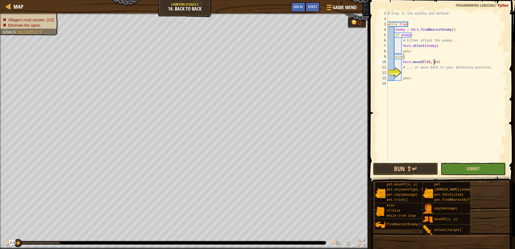
type textarea "hero.moveXY(40, 34)"
click at [481, 172] on button "Submit" at bounding box center [473, 169] width 65 height 12
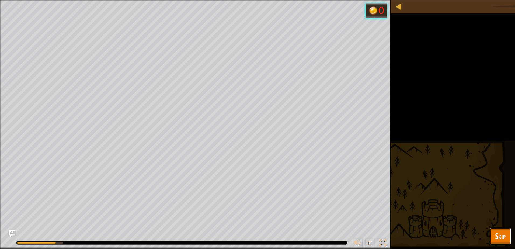
click at [503, 236] on span "Skip" at bounding box center [500, 235] width 11 height 11
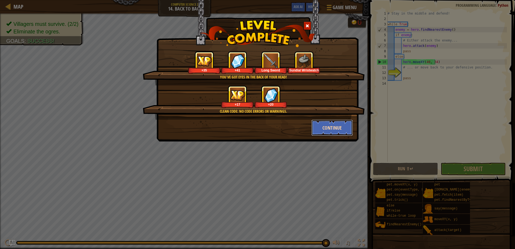
click at [323, 133] on button "Continue" at bounding box center [332, 128] width 42 height 16
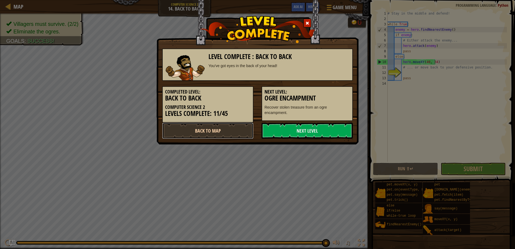
click at [194, 138] on link "Back to Map" at bounding box center [207, 131] width 91 height 16
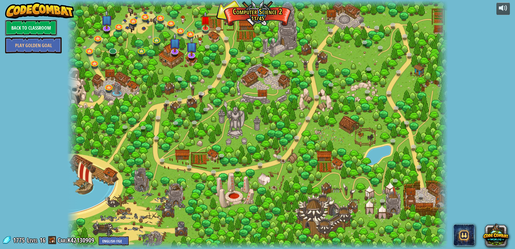
click at [38, 30] on link "Back to Classroom" at bounding box center [31, 28] width 52 height 16
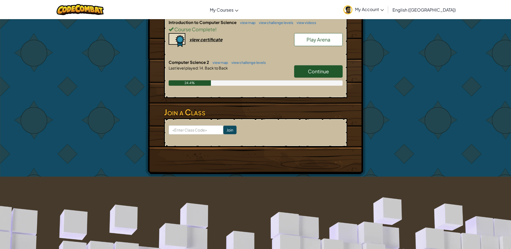
scroll to position [27, 0]
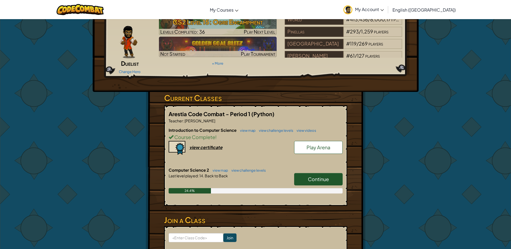
click at [329, 173] on link "Continue" at bounding box center [318, 179] width 48 height 12
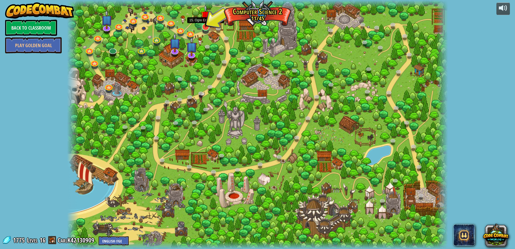
click at [207, 27] on img at bounding box center [206, 15] width 10 height 23
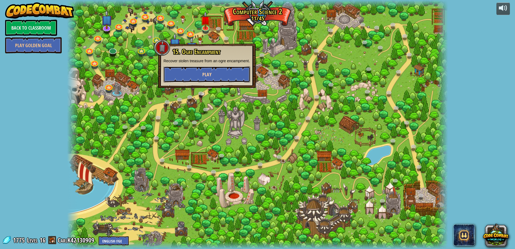
click at [212, 73] on button "Play" at bounding box center [206, 74] width 87 height 16
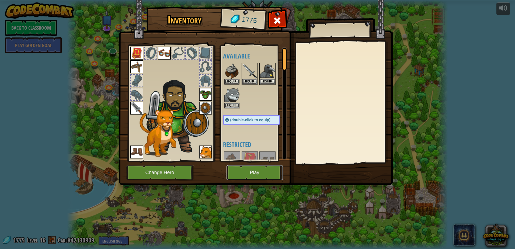
click at [262, 177] on button "Play" at bounding box center [255, 172] width 56 height 15
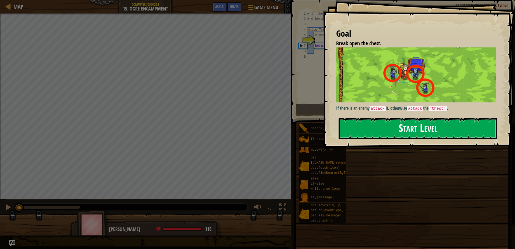
click at [347, 132] on button "Start Level" at bounding box center [418, 128] width 159 height 21
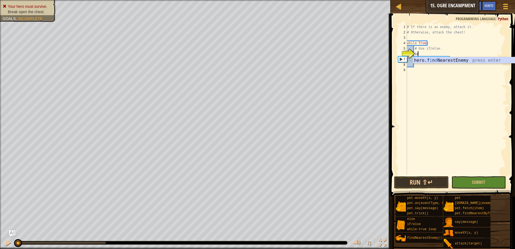
type textarea "i"
type textarea "if enemy:"
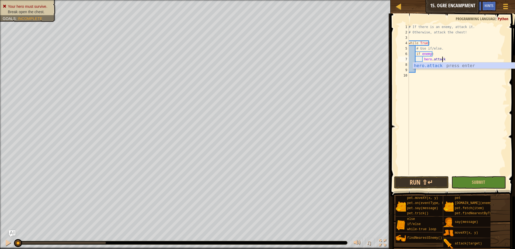
scroll to position [2, 2]
type textarea "hero.attack(enemy)"
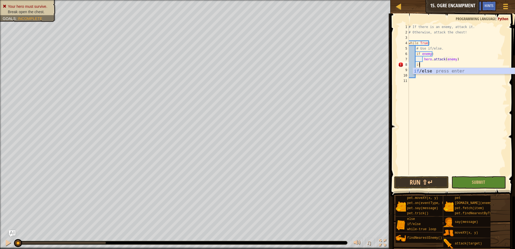
type textarea "i"
click at [416, 69] on div "# If there is an enemy, attack it. # Otherwise, attack the chest! while True : …" at bounding box center [457, 105] width 99 height 162
type textarea "hero.attack("Chest")"
click at [430, 81] on div "# If there is an enemy, attack it. # Otherwise, attack the chest! while True : …" at bounding box center [457, 105] width 99 height 162
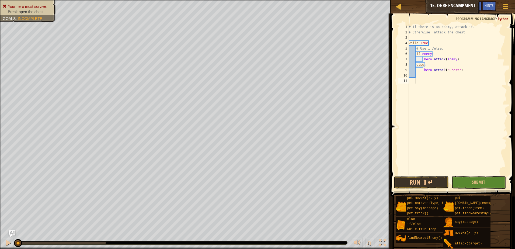
scroll to position [2, 0]
click at [424, 75] on div "# If there is an enemy, attack it. # Otherwise, attack the chest! while True : …" at bounding box center [457, 105] width 99 height 162
click at [421, 69] on div "# If there is an enemy, attack it. # Otherwise, attack the chest! while True : …" at bounding box center [457, 105] width 99 height 162
click at [486, 181] on button "Submit" at bounding box center [478, 182] width 55 height 12
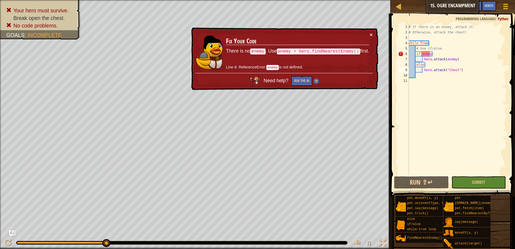
type textarea "if enemy:"
click at [441, 53] on div "# If there is an enemy, attack it. # Otherwise, attack the chest! while True : …" at bounding box center [457, 105] width 99 height 162
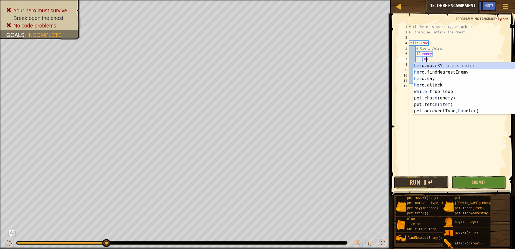
type textarea "h"
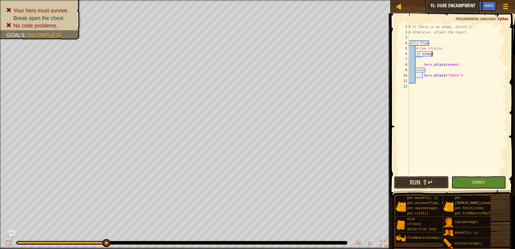
click at [442, 51] on div "# If there is an enemy, attack it. # Otherwise, attack the chest! while True : …" at bounding box center [457, 105] width 99 height 162
click at [443, 51] on div "# If there is an enemy, attack it. # Otherwise, attack the chest! while True : …" at bounding box center [457, 105] width 99 height 162
type textarea "# Use if/else."
type textarea "hero.fin"
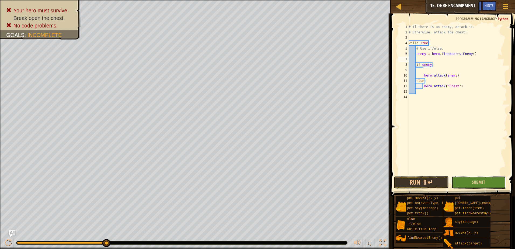
click at [485, 184] on button "Submit" at bounding box center [478, 182] width 55 height 12
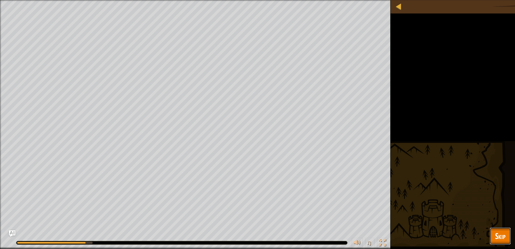
click at [509, 240] on button "Skip" at bounding box center [500, 235] width 21 height 17
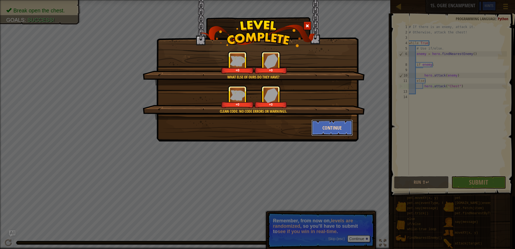
click at [327, 124] on button "Continue" at bounding box center [332, 128] width 42 height 16
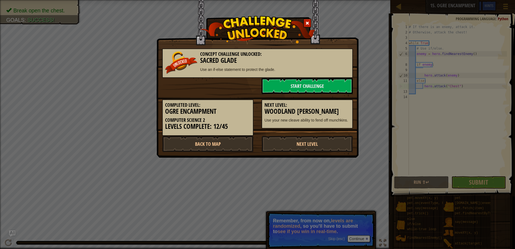
click at [306, 134] on div "Completed Level: Ogre Encampment Computer Science 2 Levels Complete: 12/45 Next…" at bounding box center [257, 115] width 199 height 42
click at [306, 141] on link "Next Level" at bounding box center [307, 144] width 91 height 16
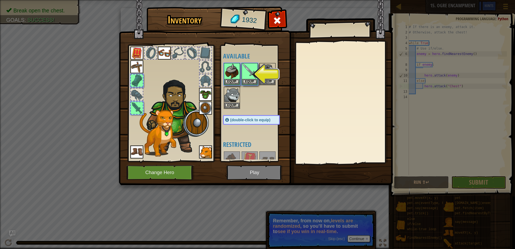
drag, startPoint x: 255, startPoint y: 168, endPoint x: 250, endPoint y: 172, distance: 6.7
click at [255, 168] on img at bounding box center [256, 88] width 274 height 196
click at [246, 83] on button "Equip" at bounding box center [249, 82] width 15 height 6
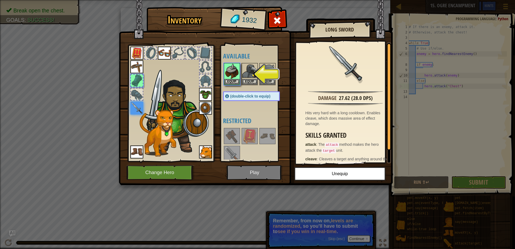
click at [256, 174] on img at bounding box center [256, 88] width 274 height 196
click at [235, 80] on button "Equip" at bounding box center [231, 82] width 15 height 6
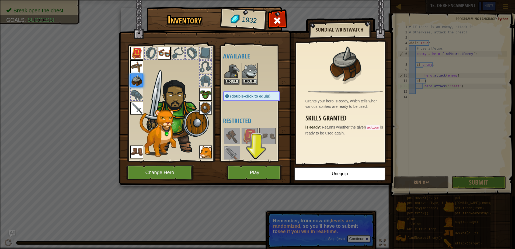
click at [251, 182] on img at bounding box center [256, 88] width 274 height 196
click at [253, 176] on button "Play" at bounding box center [255, 172] width 56 height 15
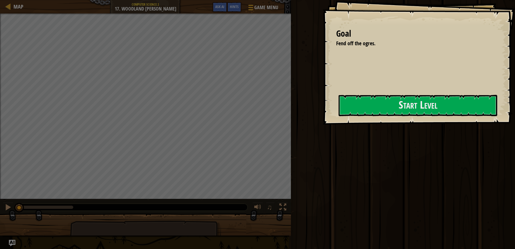
click at [323, 122] on div "Goal Fend off the ogres. Start Level Error loading from server. Try refreshing …" at bounding box center [419, 62] width 192 height 124
click at [359, 107] on button "Start Level" at bounding box center [418, 105] width 159 height 21
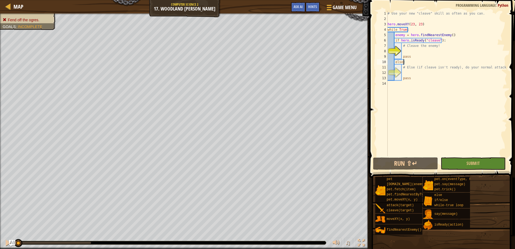
click at [416, 62] on div "# Use your new "cleave" skill as often as you can. hero . moveXY ( 23 , 23 ) wh…" at bounding box center [446, 89] width 120 height 156
type textarea "else:"
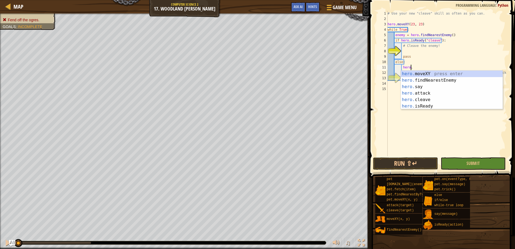
type textarea "[DOMAIN_NAME]"
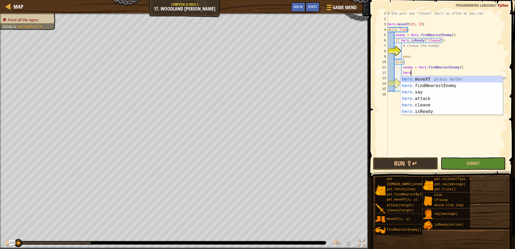
scroll to position [2, 2]
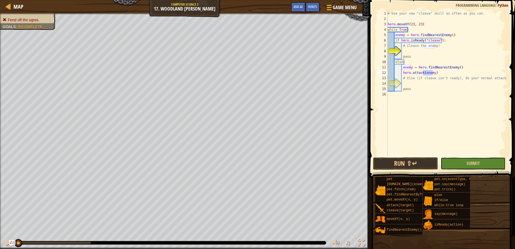
click at [456, 160] on button "Submit" at bounding box center [473, 163] width 65 height 12
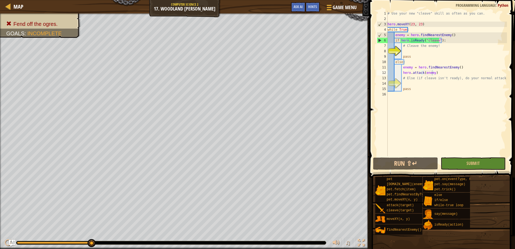
click at [441, 48] on div "# Use your new "cleave" skill as often as you can. hero . moveXY ( 23 , 23 ) wh…" at bounding box center [446, 89] width 120 height 156
click at [452, 38] on div "# Use your new "cleave" skill as often as you can. hero . moveXY ( 23 , 23 ) wh…" at bounding box center [446, 89] width 120 height 156
type textarea "if hero.isReady("cleave"):"
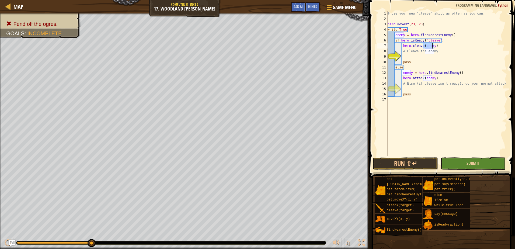
type textarea "hero.cleave(enemy)"
click at [472, 159] on button "Submit" at bounding box center [473, 163] width 65 height 12
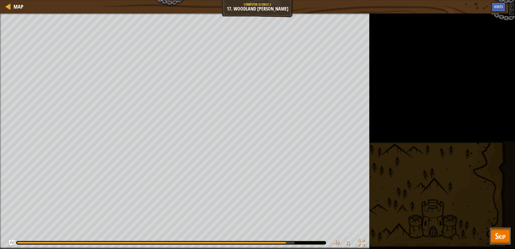
drag, startPoint x: 503, startPoint y: 229, endPoint x: 502, endPoint y: 233, distance: 4.1
click at [502, 232] on span "Skip" at bounding box center [500, 235] width 11 height 11
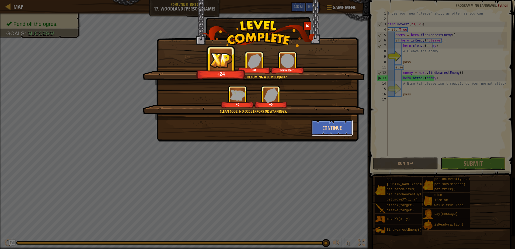
click at [318, 126] on button "Continue" at bounding box center [332, 128] width 42 height 16
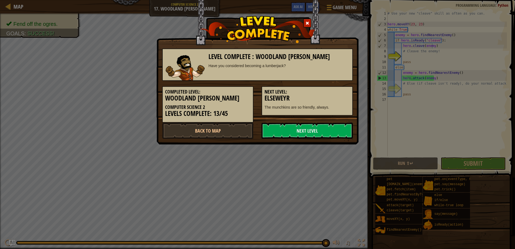
click at [318, 126] on link "Next Level" at bounding box center [307, 131] width 91 height 16
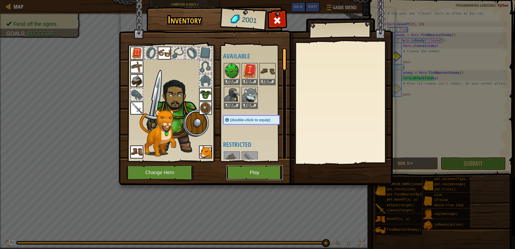
click at [260, 173] on button "Play" at bounding box center [255, 172] width 56 height 15
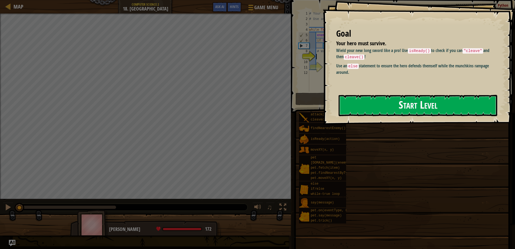
click at [383, 105] on button "Start Level" at bounding box center [418, 105] width 159 height 21
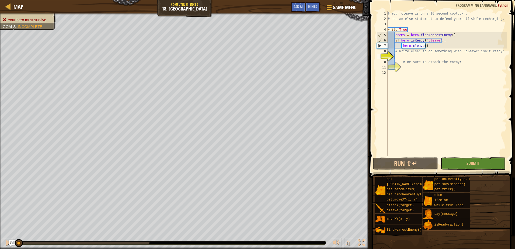
click at [430, 56] on div "# Your cleave is on a 10 second cooldown. # Use an else-statement to defend you…" at bounding box center [446, 89] width 120 height 156
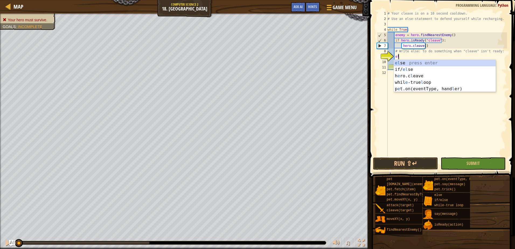
scroll to position [2, 1]
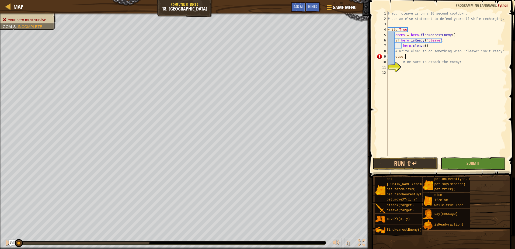
type textarea "else:"
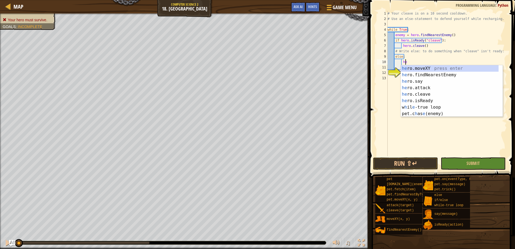
scroll to position [2, 2]
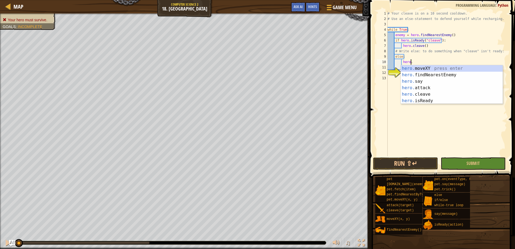
type textarea "hero.f"
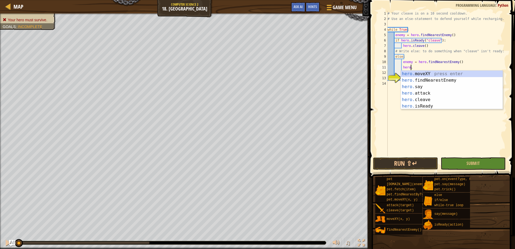
scroll to position [2, 2]
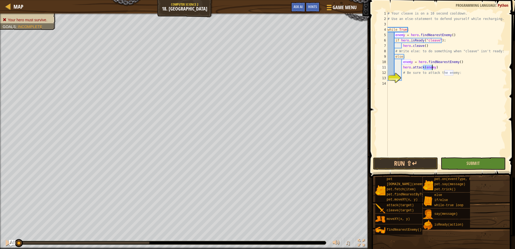
type textarea "hero.attack(enemy)"
click at [453, 166] on button "Submit" at bounding box center [473, 163] width 65 height 12
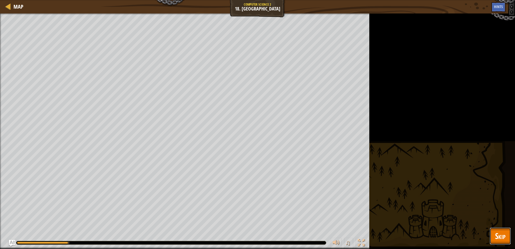
click at [491, 229] on button "Skip" at bounding box center [500, 235] width 21 height 17
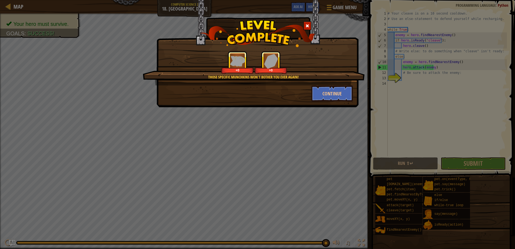
click at [321, 103] on div "Those specific munchkins won't bother you ever again! +0 +0 Continue" at bounding box center [257, 53] width 202 height 107
click at [330, 97] on button "Continue" at bounding box center [332, 93] width 42 height 16
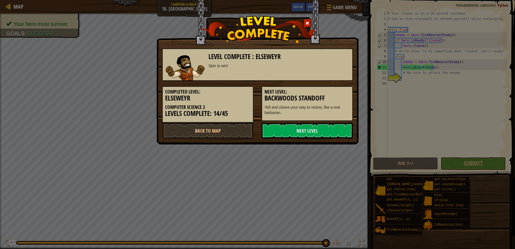
click at [311, 122] on div "Completed Level: Elseweyr Computer Science 2 Levels Complete: 14/45 Next Level:…" at bounding box center [257, 102] width 199 height 42
click at [308, 125] on link "Next Level" at bounding box center [307, 131] width 91 height 16
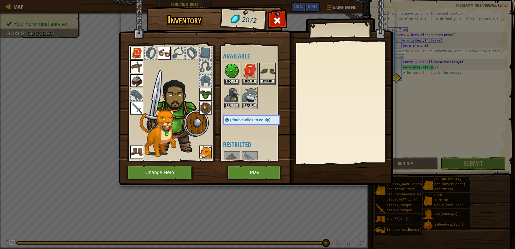
click at [268, 164] on img at bounding box center [256, 88] width 274 height 196
click at [266, 169] on button "Play" at bounding box center [255, 172] width 56 height 15
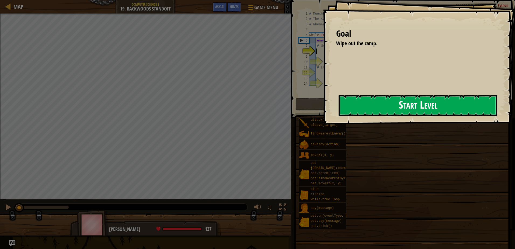
click at [323, 114] on div "Goal Wipe out the camp. Start Level Error loading from server. Try refreshing t…" at bounding box center [419, 62] width 192 height 124
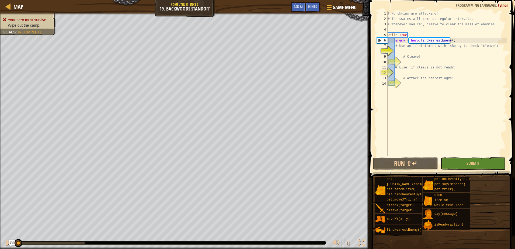
click at [456, 41] on div "# Munchkins are attacking! # The swarms will come at regular intervals. # Whene…" at bounding box center [446, 89] width 120 height 156
type textarea "enemy = hero.findNearestEnemy()"
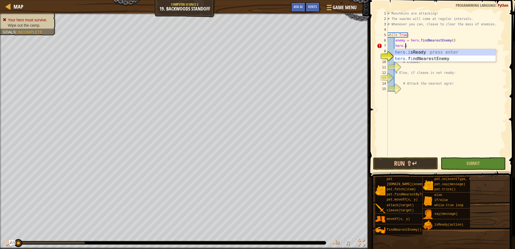
scroll to position [2, 1]
type textarea "ready = hero.isReady("cleave")"
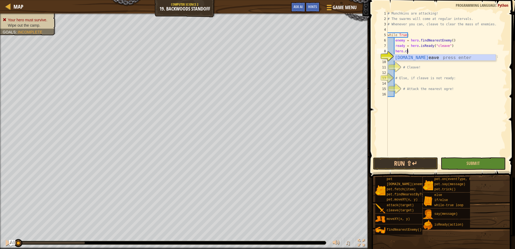
type textarea "hero.cleave(enemy)"
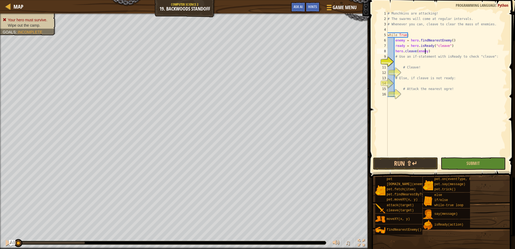
click at [402, 61] on div "# Munchkins are attacking! # The swarms will come at regular intervals. # Whene…" at bounding box center [446, 89] width 120 height 156
type textarea "else:"
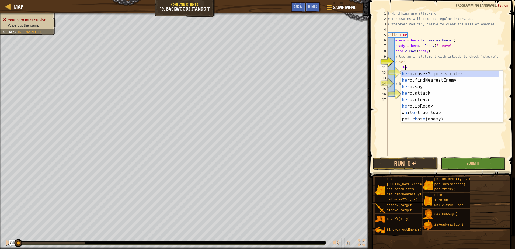
scroll to position [2, 2]
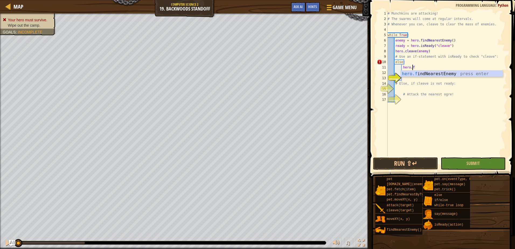
type textarea "hero.fin"
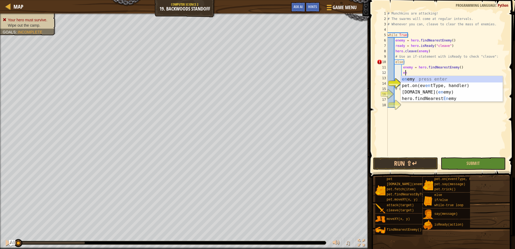
type textarea "e"
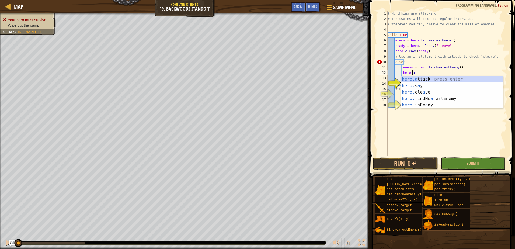
scroll to position [2, 2]
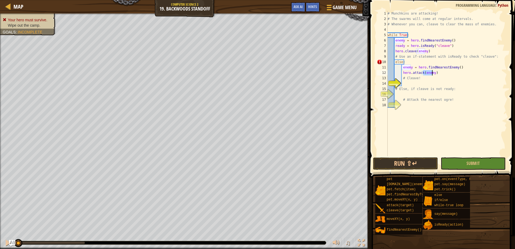
click at [443, 72] on div "# Munchkins are attacking! # The swarms will come at regular intervals. # Whene…" at bounding box center [446, 89] width 120 height 156
click at [423, 89] on div "# Munchkins are attacking! # The swarms will come at regular intervals. # Whene…" at bounding box center [446, 89] width 120 height 156
click at [455, 88] on div "# Munchkins are attacking! # The swarms will come at regular intervals. # Whene…" at bounding box center [446, 89] width 120 height 156
click at [460, 163] on button "Submit" at bounding box center [473, 163] width 65 height 12
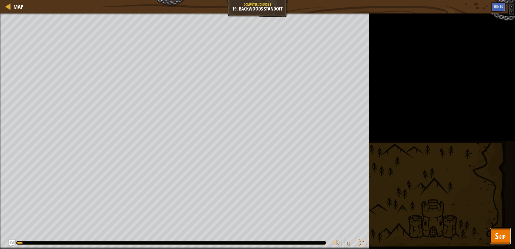
click at [499, 232] on span "Skip" at bounding box center [500, 235] width 11 height 11
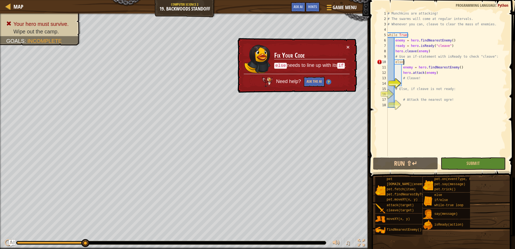
scroll to position [2, 1]
click at [406, 61] on div "# Munchkins are attacking! # The swarms will come at regular intervals. # Whene…" at bounding box center [446, 89] width 120 height 156
click at [411, 37] on div "# Munchkins are attacking! # The swarms will come at regular intervals. # Whene…" at bounding box center [446, 89] width 120 height 156
type textarea "while True:"
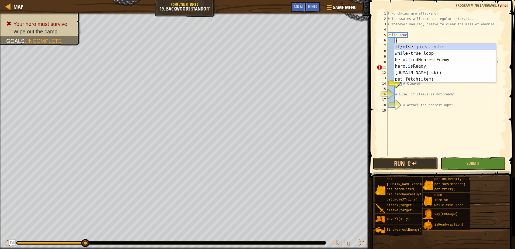
scroll to position [2, 1]
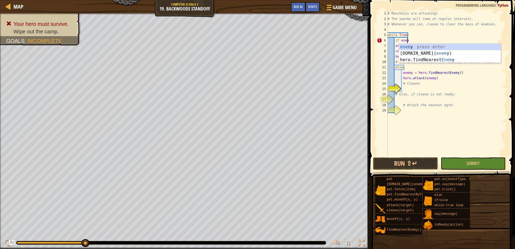
type textarea "if enemy"
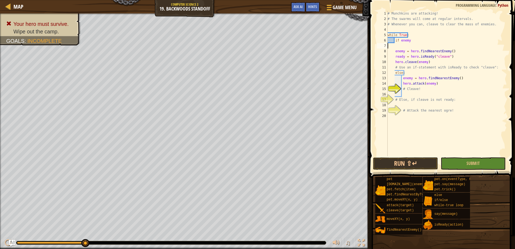
scroll to position [2, 0]
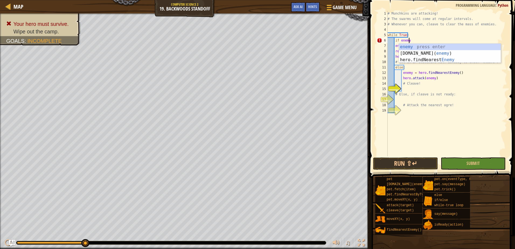
click at [417, 37] on div "# Munchkins are attacking! # The swarms will come at regular intervals. # Whene…" at bounding box center [446, 89] width 120 height 156
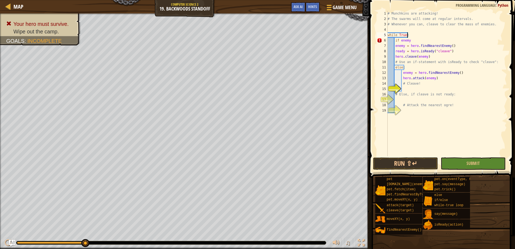
click at [395, 47] on div "# Munchkins are attacking! # The swarms will come at regular intervals. # Whene…" at bounding box center [446, 89] width 120 height 156
click at [395, 51] on div "# Munchkins are attacking! # The swarms will come at regular intervals. # Whene…" at bounding box center [446, 89] width 120 height 156
click at [393, 57] on div "# Munchkins are attacking! # The swarms will come at regular intervals. # Whene…" at bounding box center [446, 89] width 120 height 156
click at [395, 57] on div "# Munchkins are attacking! # The swarms will come at regular intervals. # Whene…" at bounding box center [446, 89] width 120 height 156
click at [401, 43] on div "# Munchkins are attacking! # The swarms will come at regular intervals. # Whene…" at bounding box center [446, 89] width 120 height 156
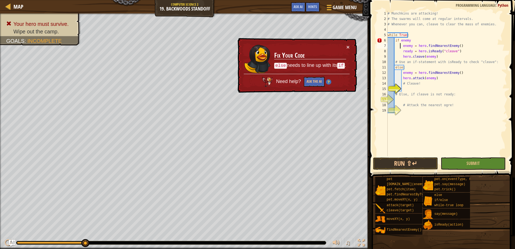
click at [408, 39] on div "# Munchkins are attacking! # The swarms will come at regular intervals. # Whene…" at bounding box center [446, 89] width 120 height 156
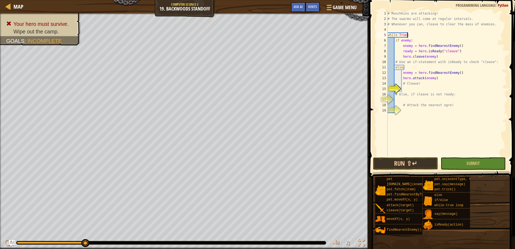
click at [505, 37] on div "# Munchkins are attacking! # The swarms will come at regular intervals. # Whene…" at bounding box center [446, 89] width 120 height 156
type textarea "while True:"
click at [475, 157] on span at bounding box center [443, 80] width 150 height 193
click at [475, 161] on span "Submit" at bounding box center [472, 163] width 13 height 6
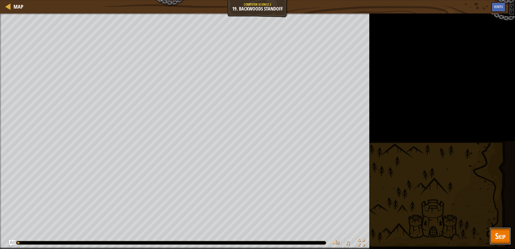
click at [500, 234] on span "Skip" at bounding box center [500, 235] width 11 height 11
